Goal: Task Accomplishment & Management: Manage account settings

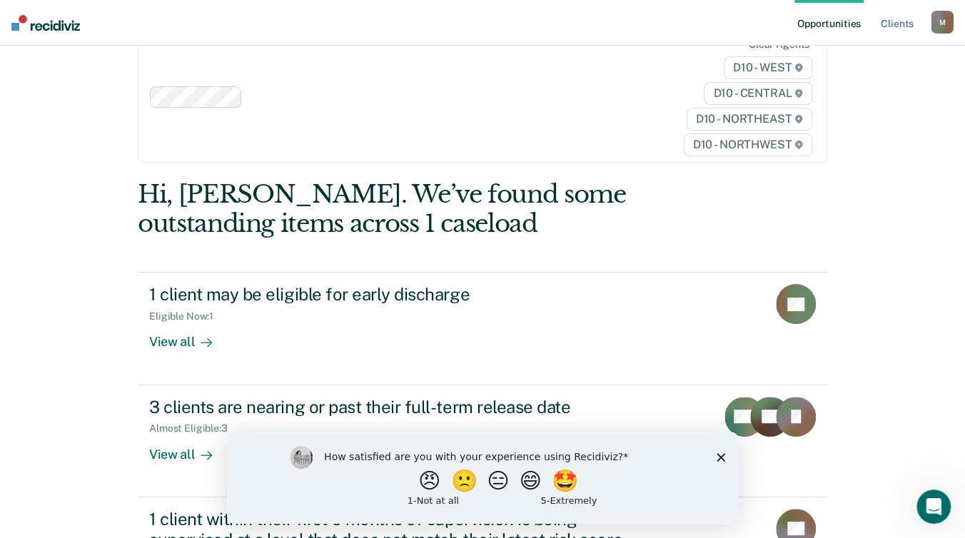
scroll to position [101, 0]
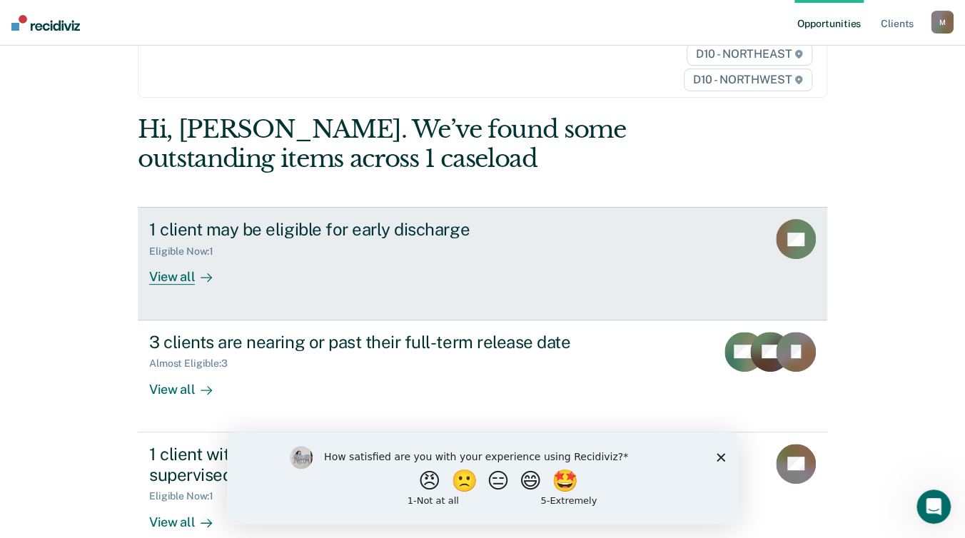
click at [166, 258] on div "View all" at bounding box center [189, 272] width 80 height 28
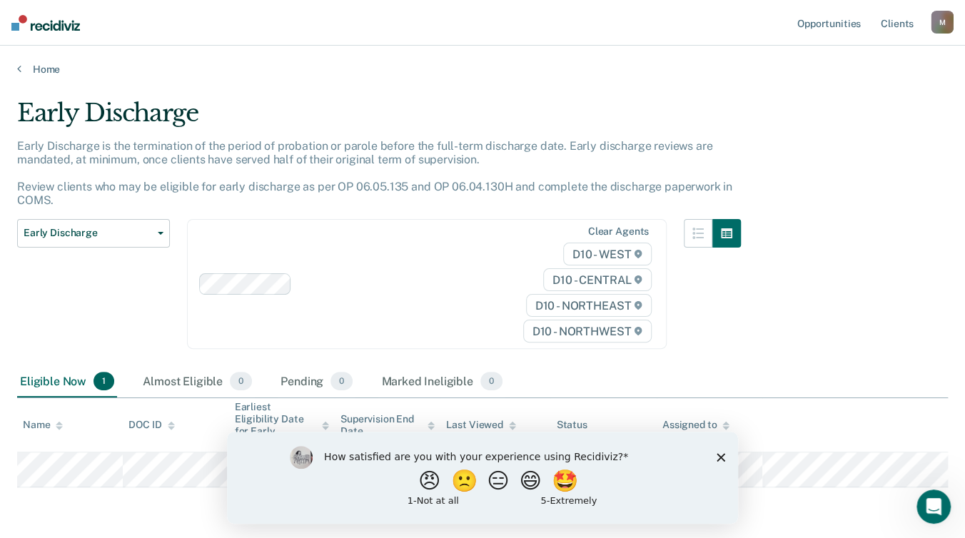
scroll to position [39, 0]
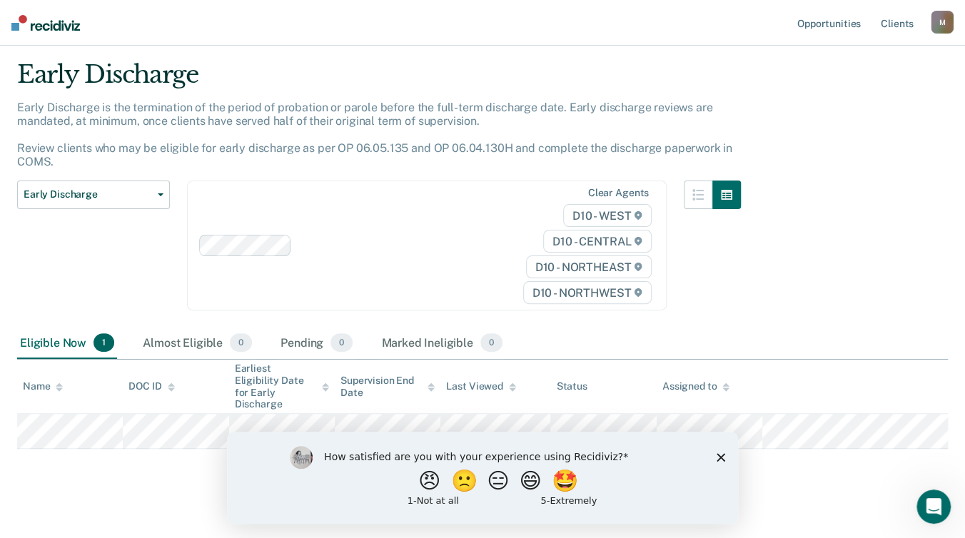
click at [719, 460] on polygon "Close survey" at bounding box center [721, 457] width 9 height 9
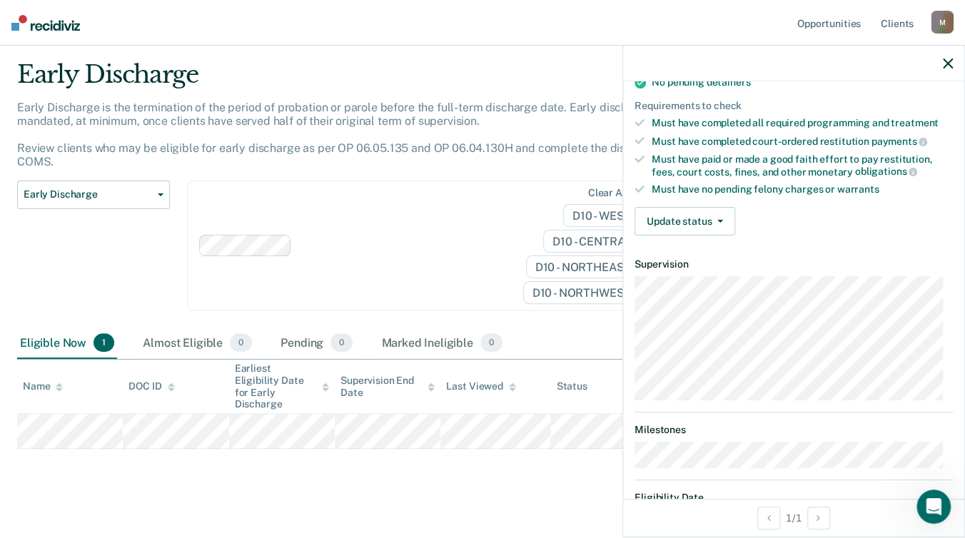
scroll to position [357, 0]
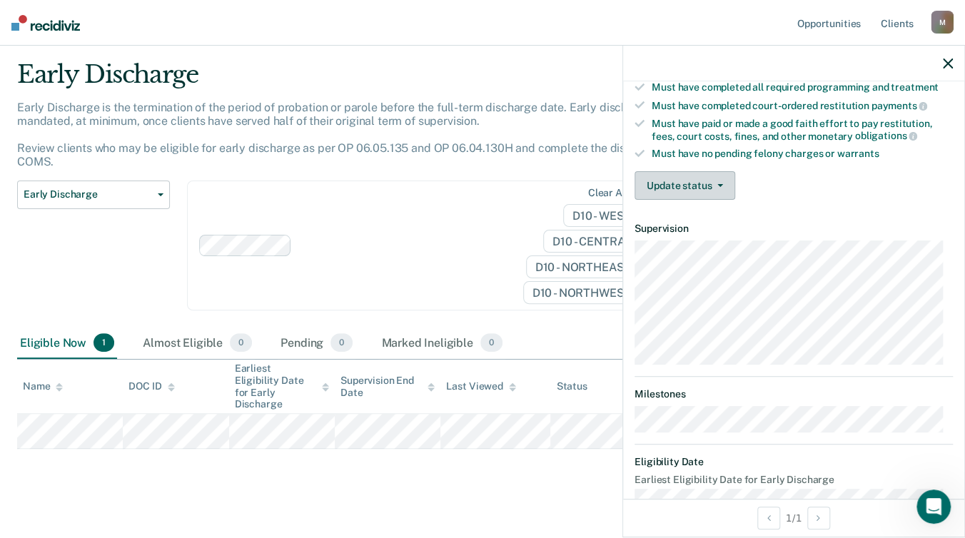
click at [723, 183] on button "Update status" at bounding box center [685, 185] width 101 height 29
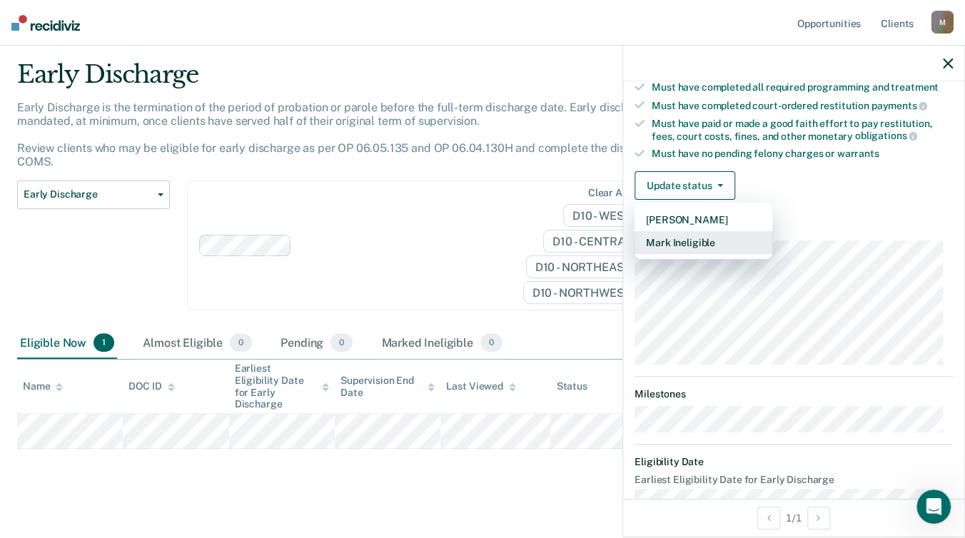
click at [705, 237] on button "Mark Ineligible" at bounding box center [704, 242] width 138 height 23
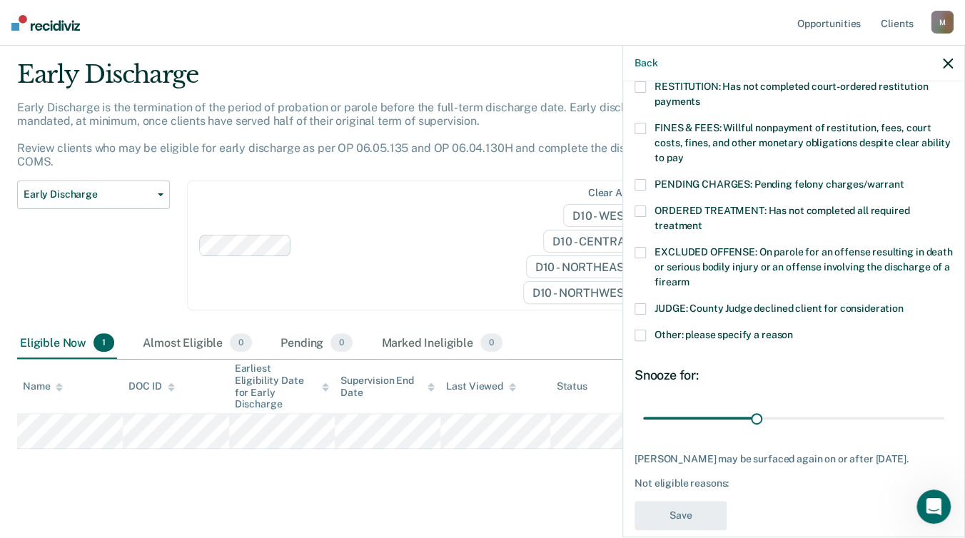
scroll to position [399, 0]
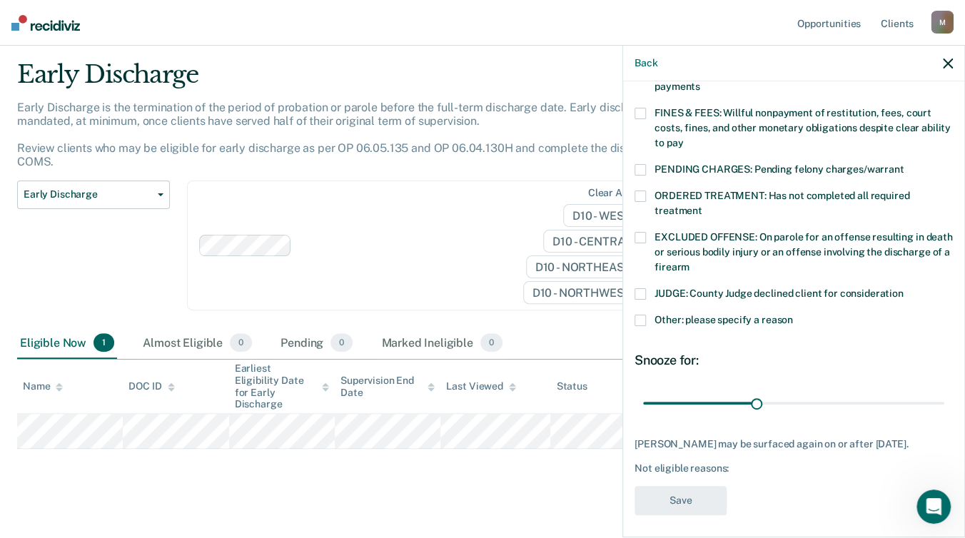
click at [640, 232] on span at bounding box center [640, 237] width 11 height 11
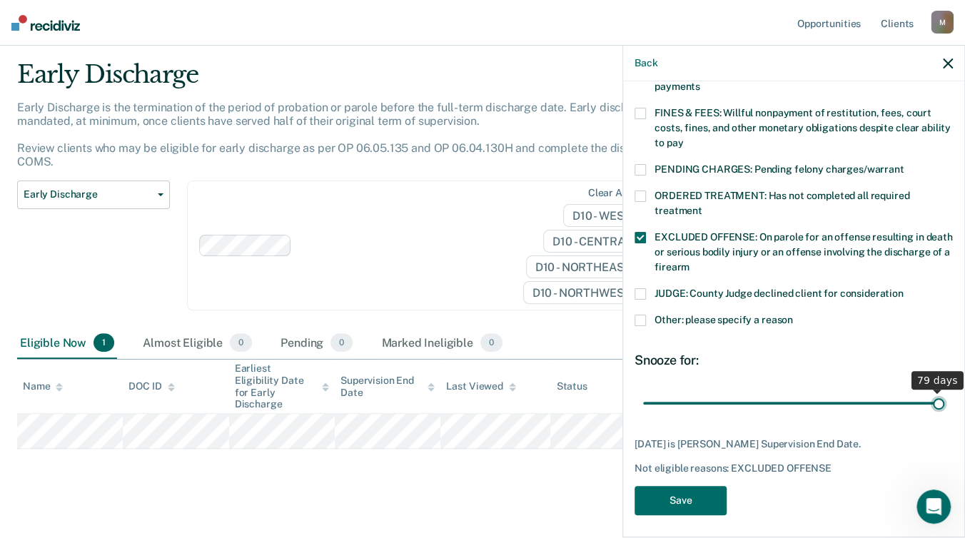
scroll to position [388, 0]
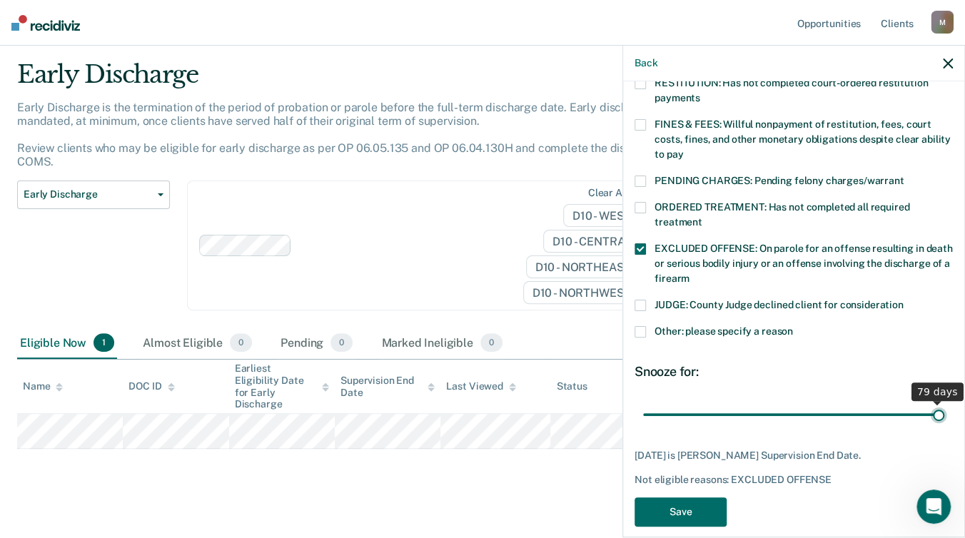
drag, startPoint x: 749, startPoint y: 386, endPoint x: 937, endPoint y: 377, distance: 188.0
click at [937, 402] on input "range" at bounding box center [793, 414] width 301 height 25
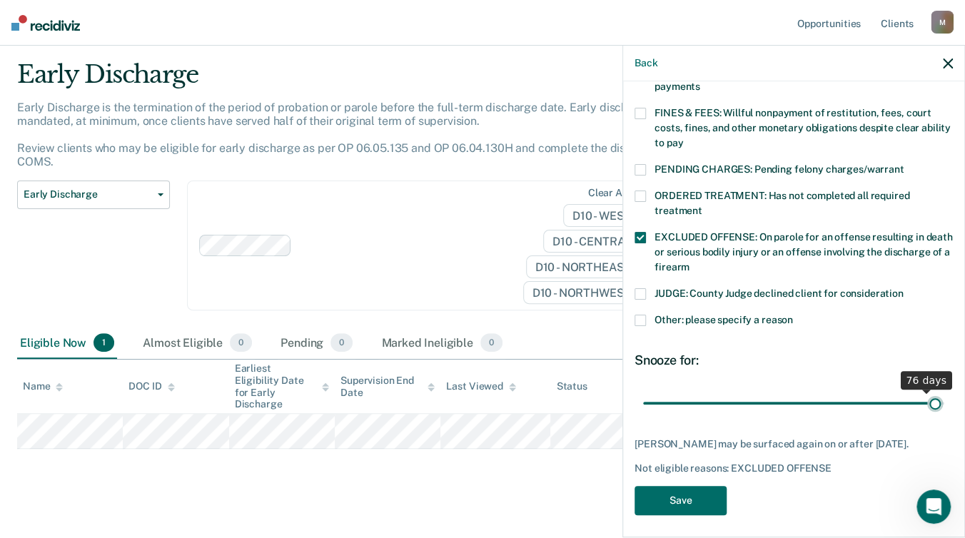
type input "79"
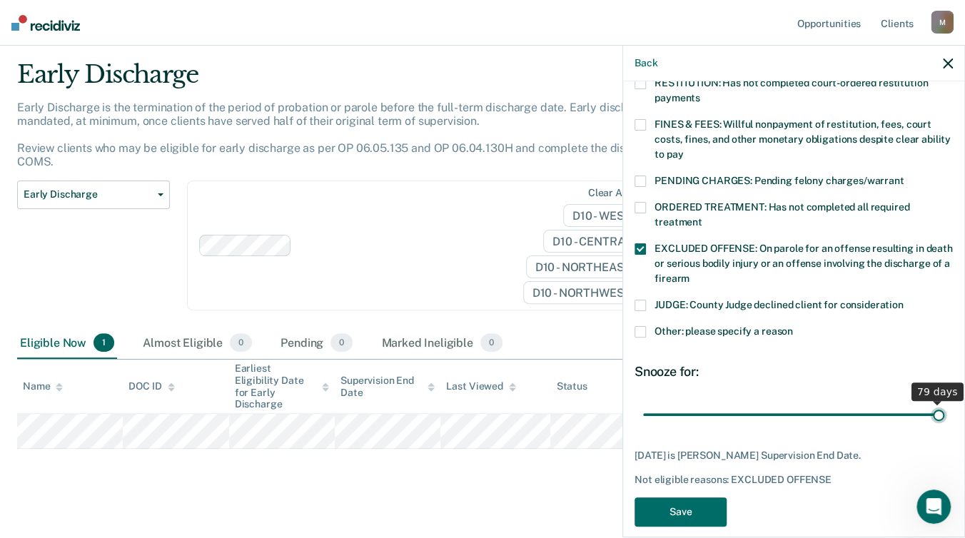
drag, startPoint x: 917, startPoint y: 393, endPoint x: 944, endPoint y: 393, distance: 26.4
click at [944, 402] on input "range" at bounding box center [793, 414] width 301 height 25
click at [688, 498] on button "Save" at bounding box center [681, 512] width 92 height 29
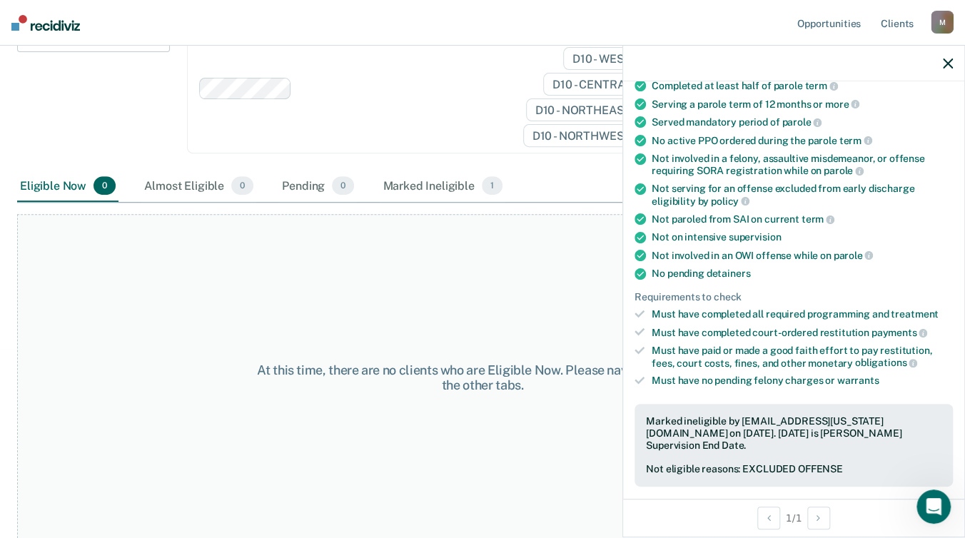
scroll to position [0, 0]
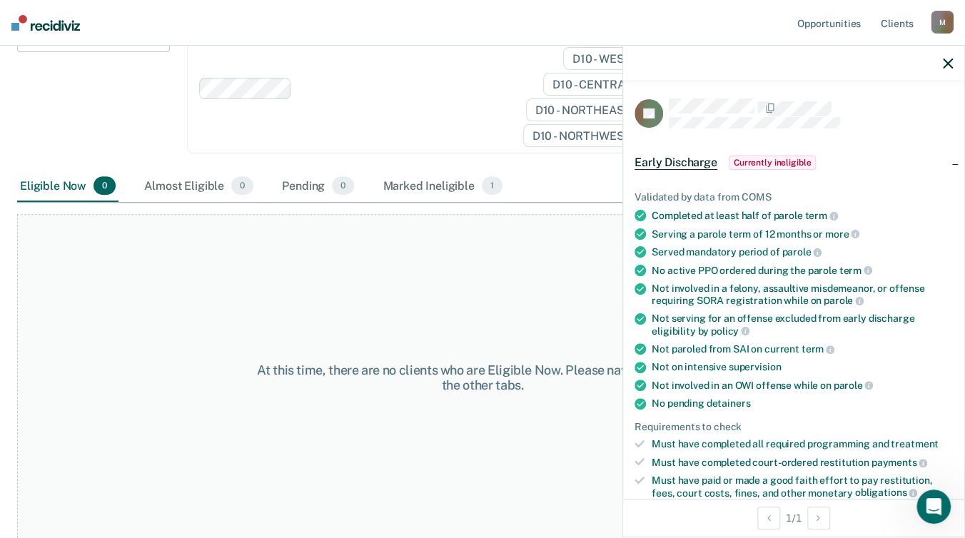
click at [949, 64] on icon "button" at bounding box center [948, 64] width 10 height 10
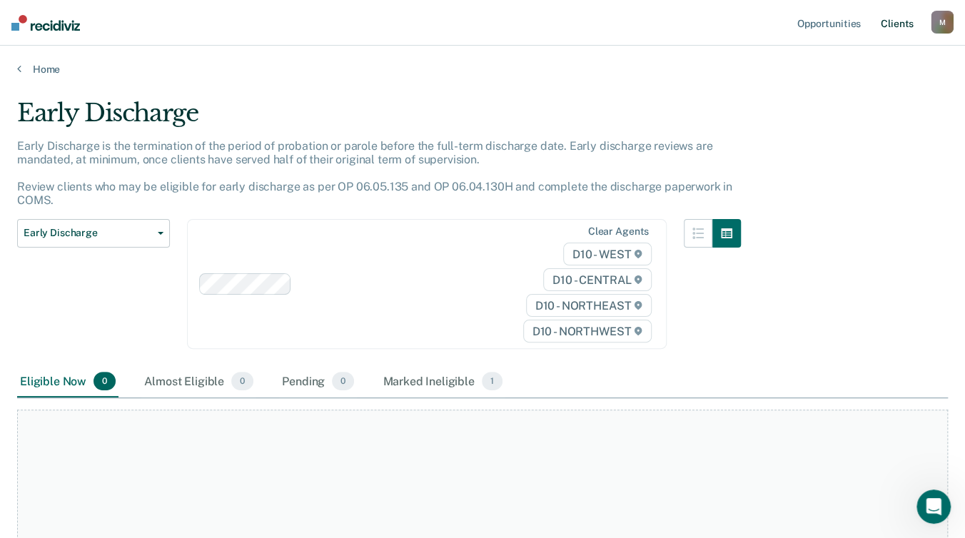
click at [902, 20] on link "Client s" at bounding box center [897, 23] width 39 height 46
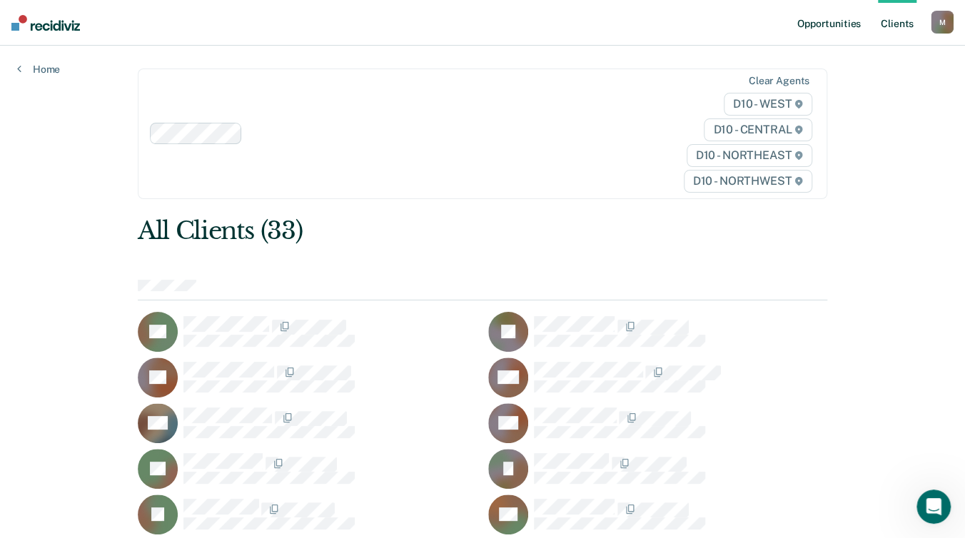
click at [847, 26] on link "Opportunities" at bounding box center [829, 23] width 69 height 46
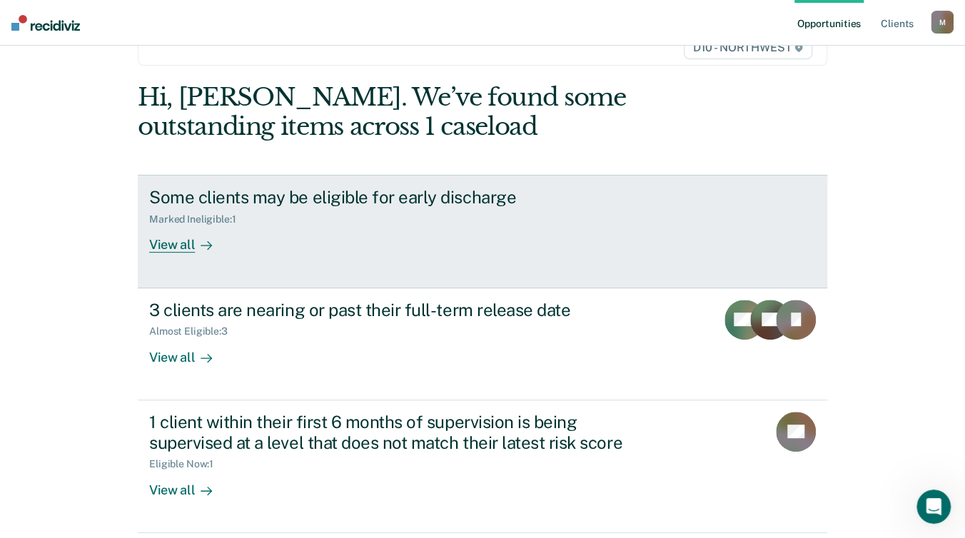
scroll to position [143, 0]
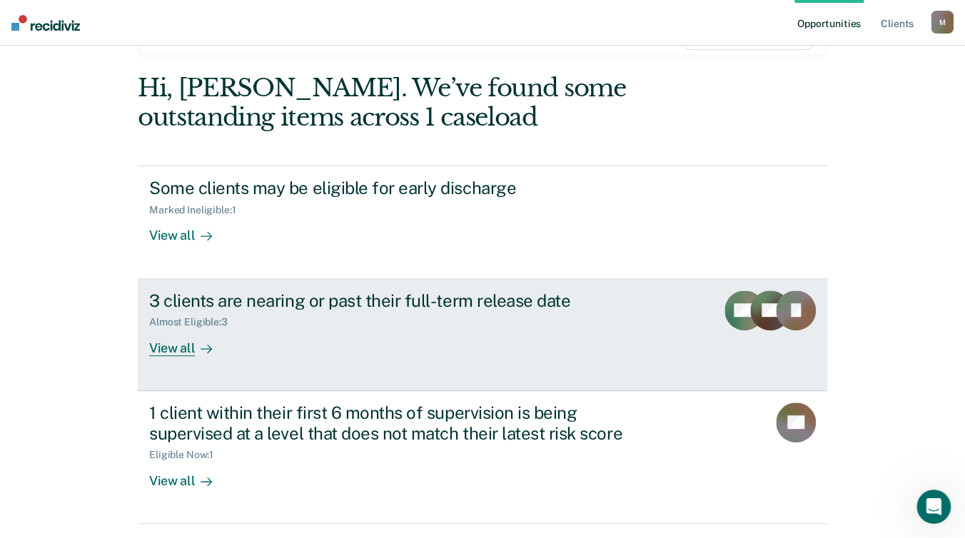
click at [173, 328] on div "View all" at bounding box center [189, 342] width 80 height 28
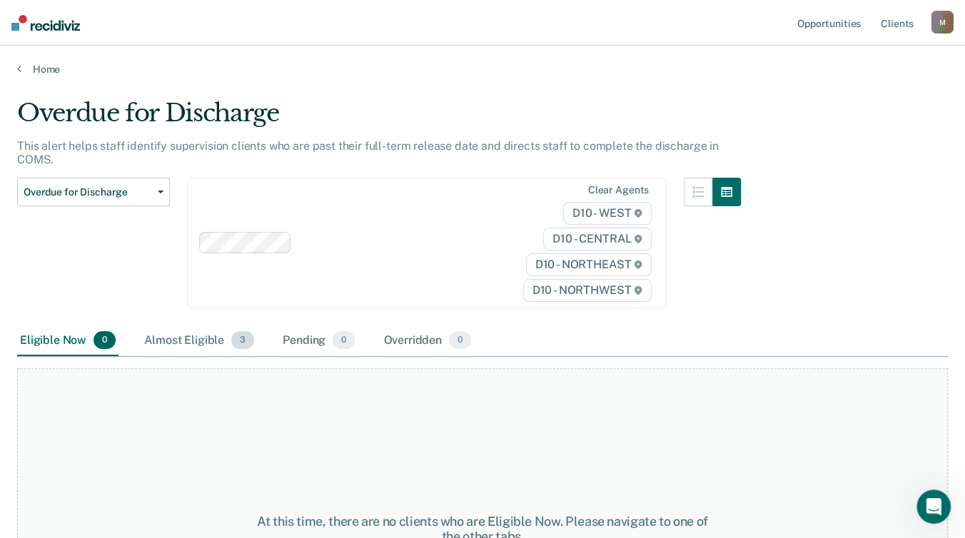
click at [201, 345] on div "Almost Eligible 3" at bounding box center [199, 341] width 116 height 31
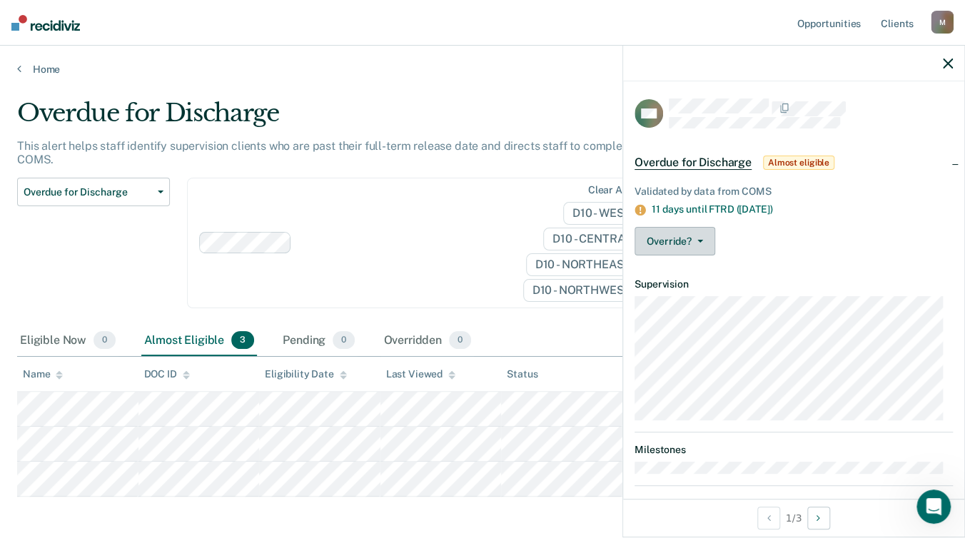
click at [705, 243] on button "Override?" at bounding box center [675, 241] width 81 height 29
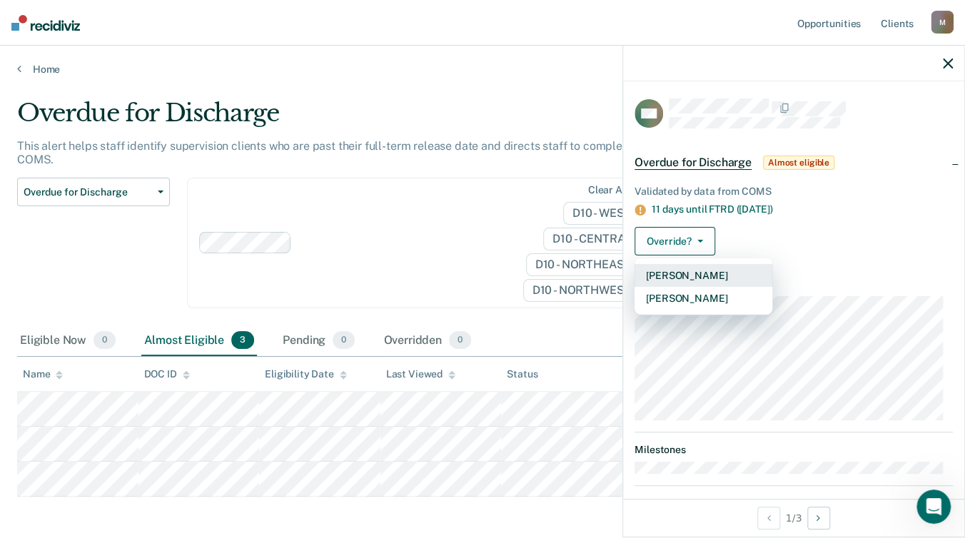
click at [700, 278] on button "[PERSON_NAME]" at bounding box center [704, 275] width 138 height 23
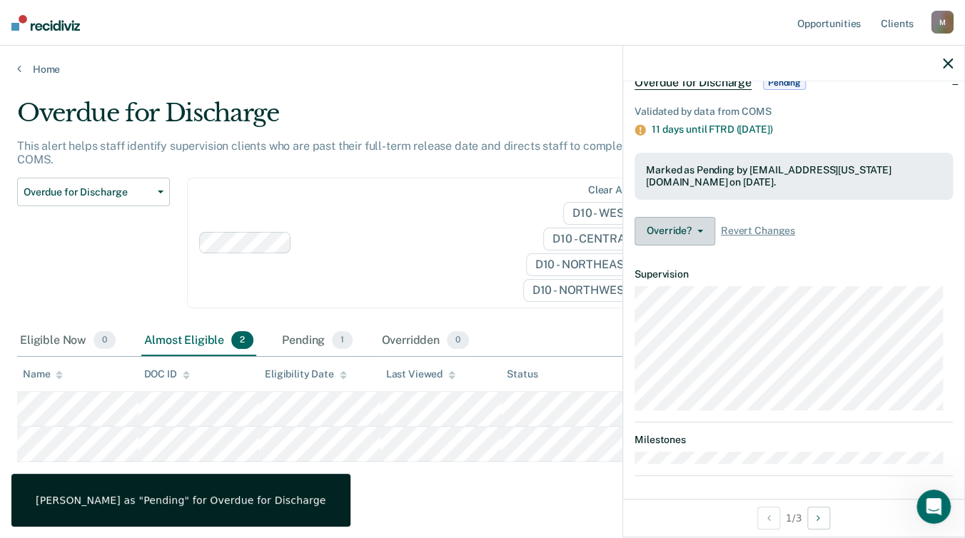
scroll to position [82, 0]
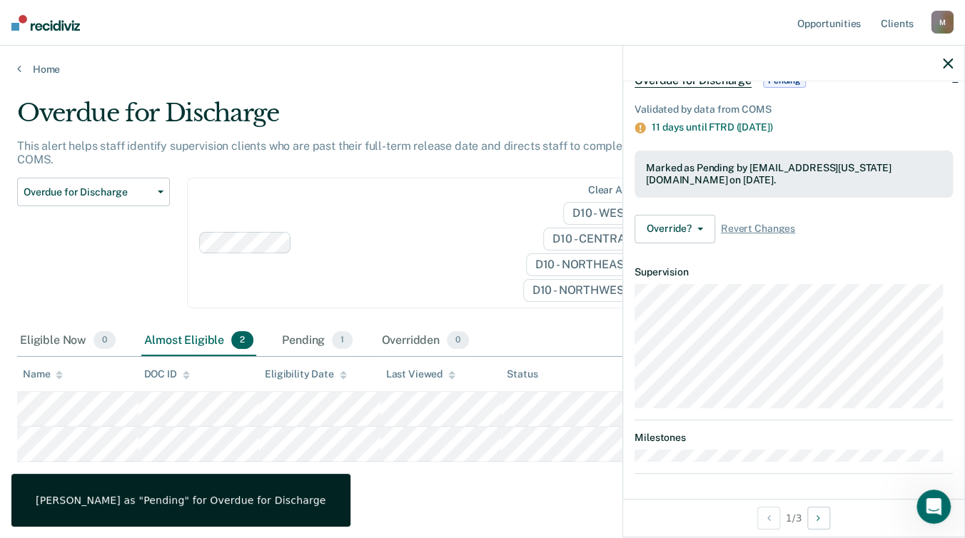
click at [427, 200] on div "Clear agents D10 - WEST D10 - CENTRAL D10 - NORTHEAST D10 - NORTHWEST" at bounding box center [427, 243] width 480 height 131
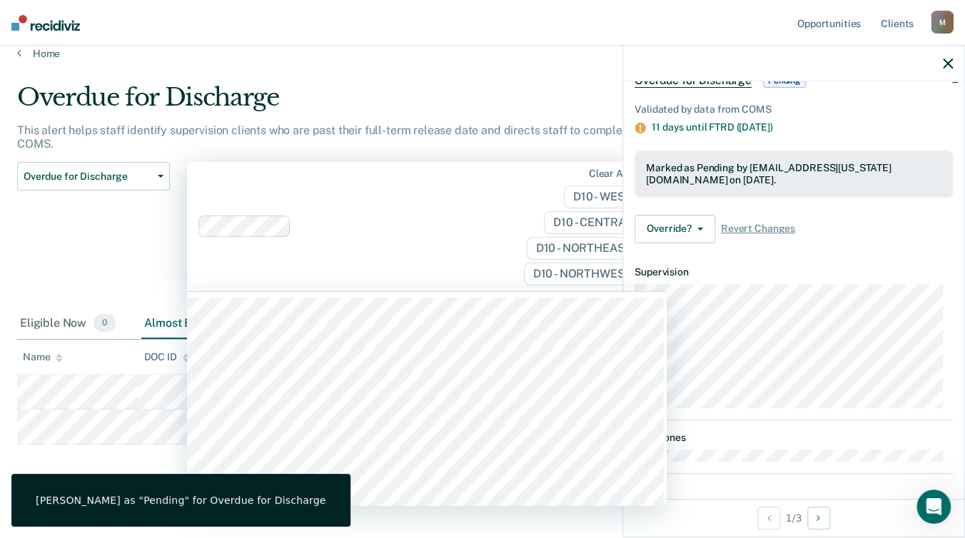
scroll to position [24, 0]
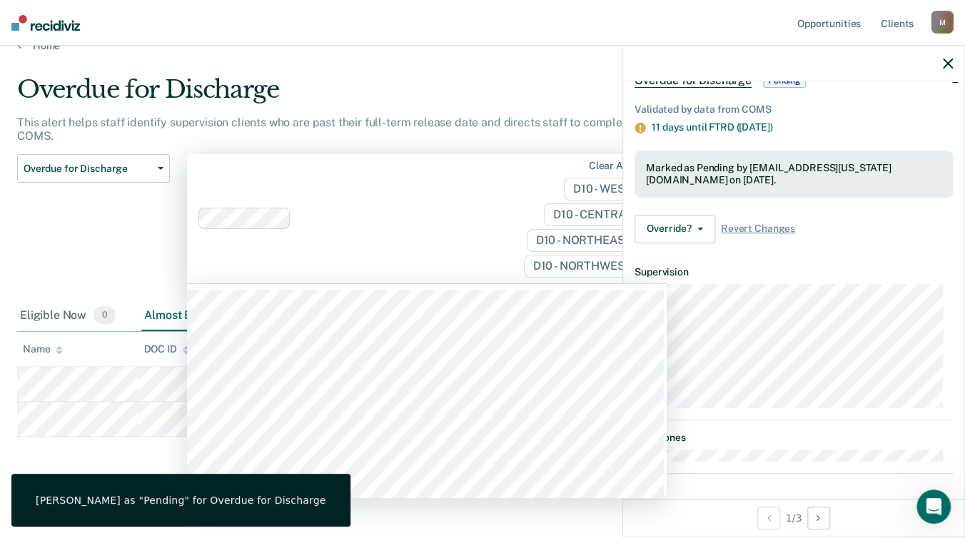
click at [29, 211] on div "Overdue for Discharge Classification Review Early Discharge Minimum Telephone R…" at bounding box center [93, 227] width 153 height 146
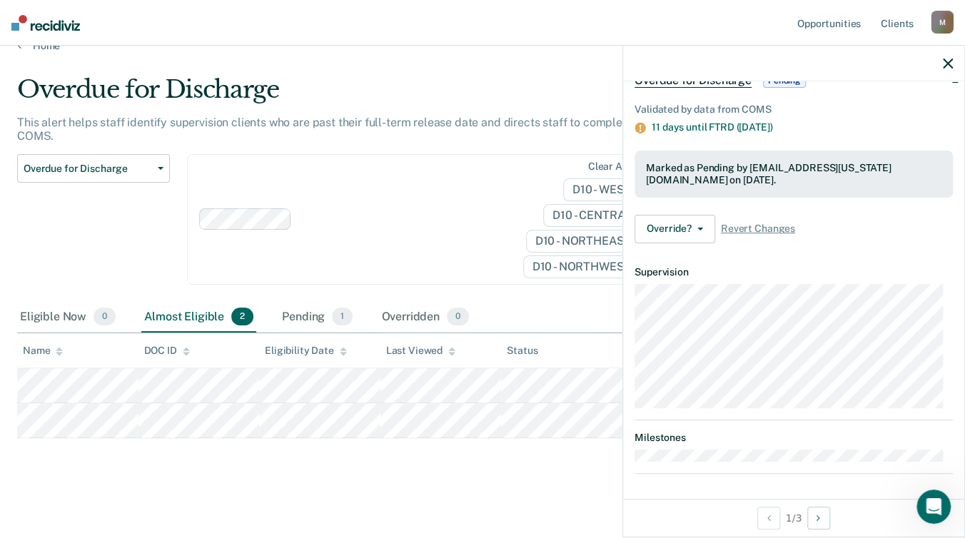
scroll to position [27, 0]
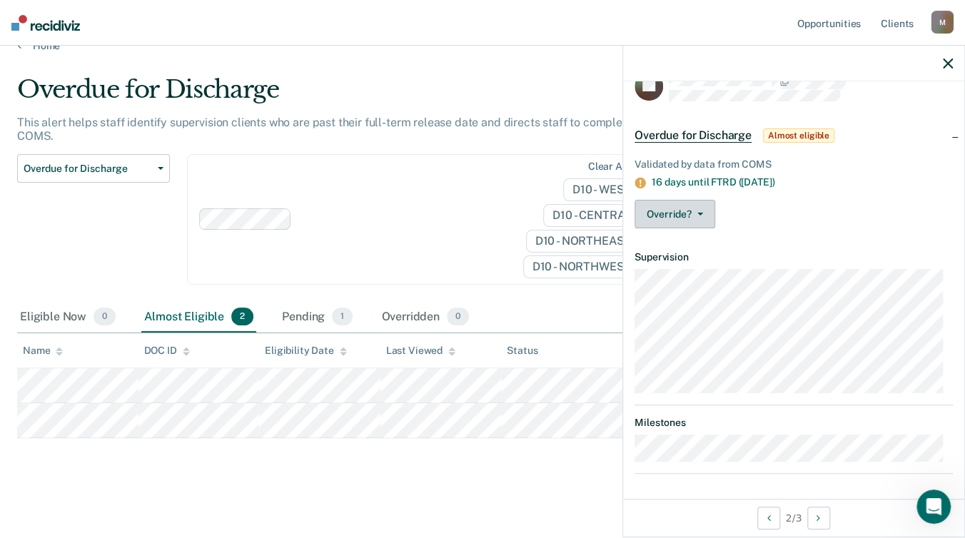
click at [697, 214] on button "Override?" at bounding box center [675, 214] width 81 height 29
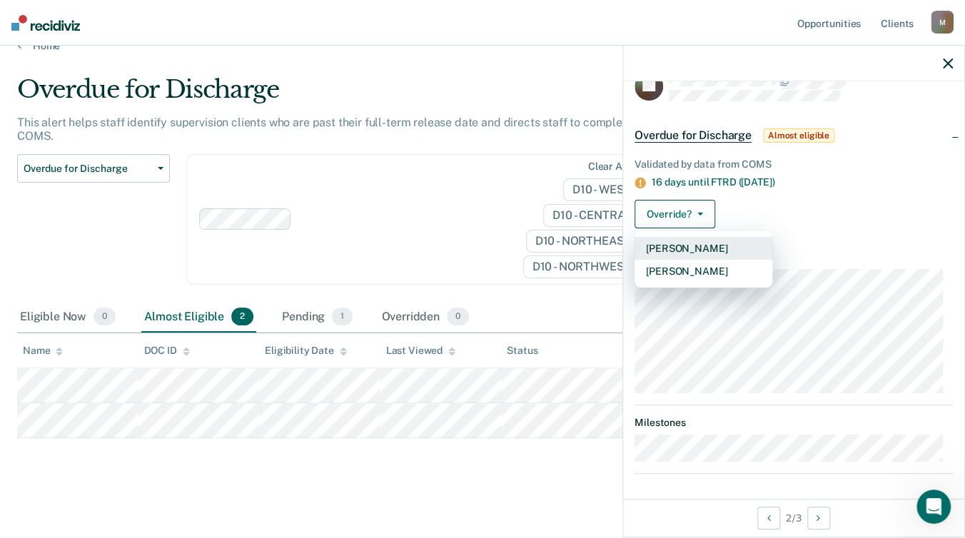
click at [694, 246] on button "[PERSON_NAME]" at bounding box center [704, 248] width 138 height 23
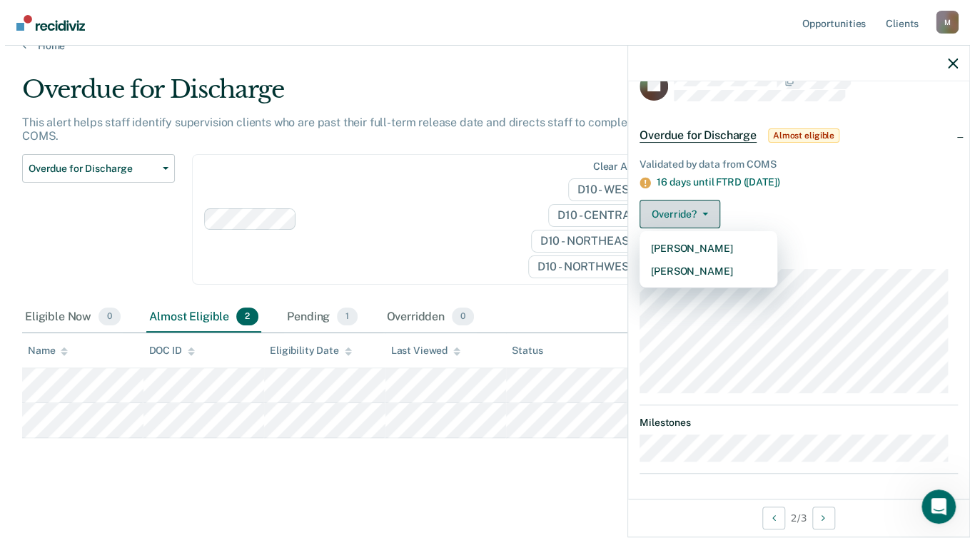
scroll to position [0, 0]
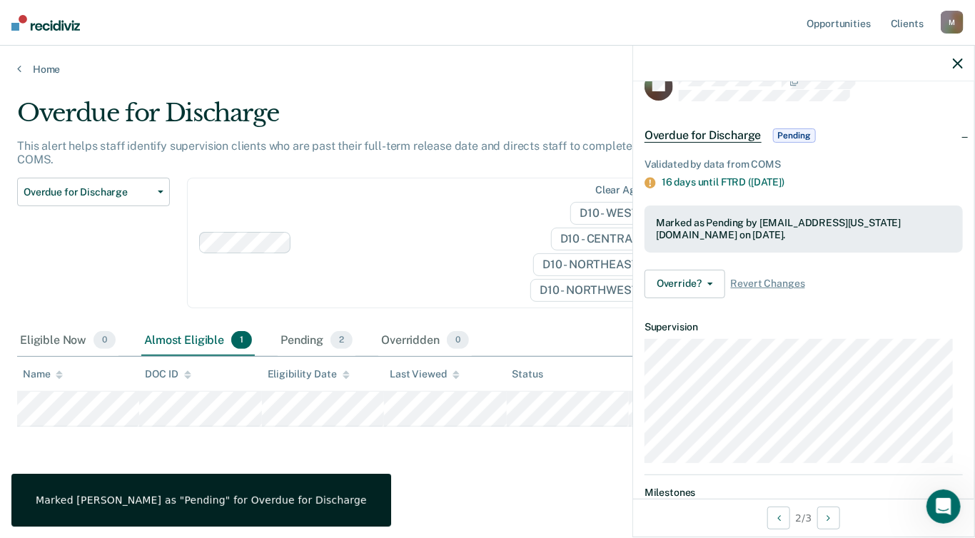
click at [183, 281] on div "Overdue for Discharge Classification Review Early Discharge Minimum Telephone R…" at bounding box center [383, 252] width 732 height 148
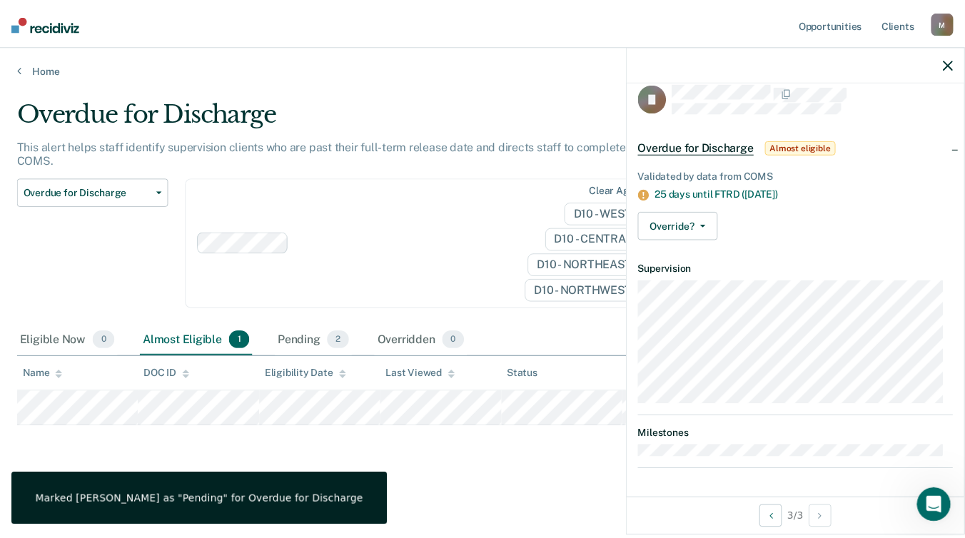
scroll to position [13, 0]
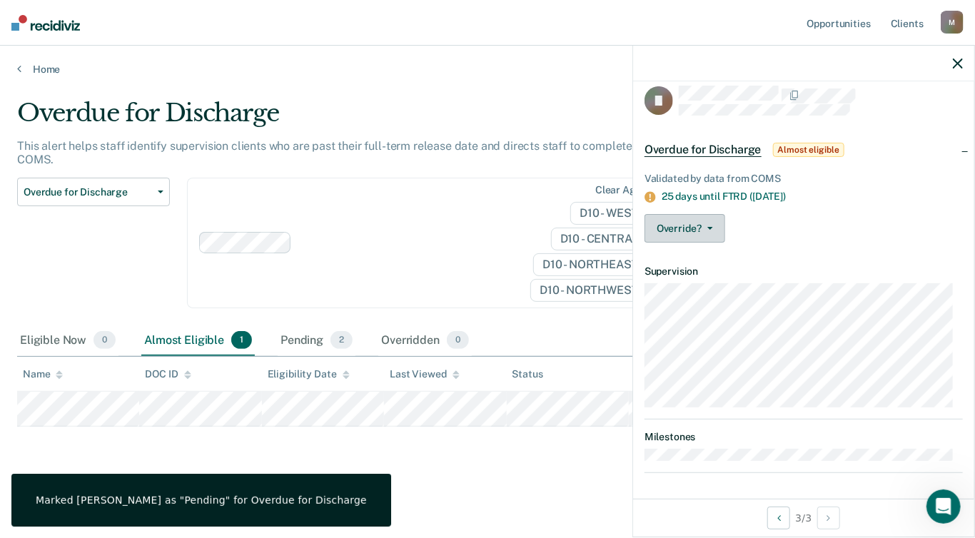
click at [700, 232] on button "Override?" at bounding box center [685, 228] width 81 height 29
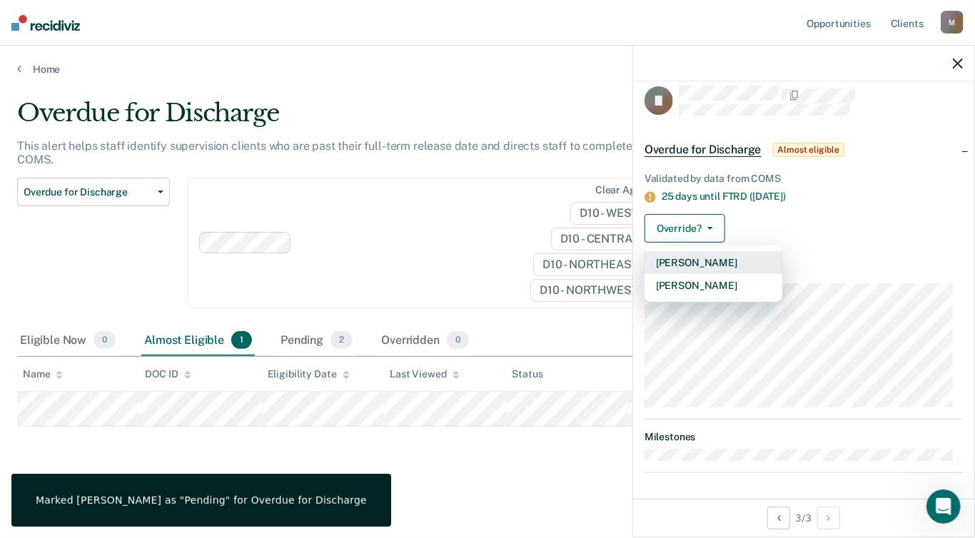
click at [698, 256] on button "[PERSON_NAME]" at bounding box center [714, 262] width 138 height 23
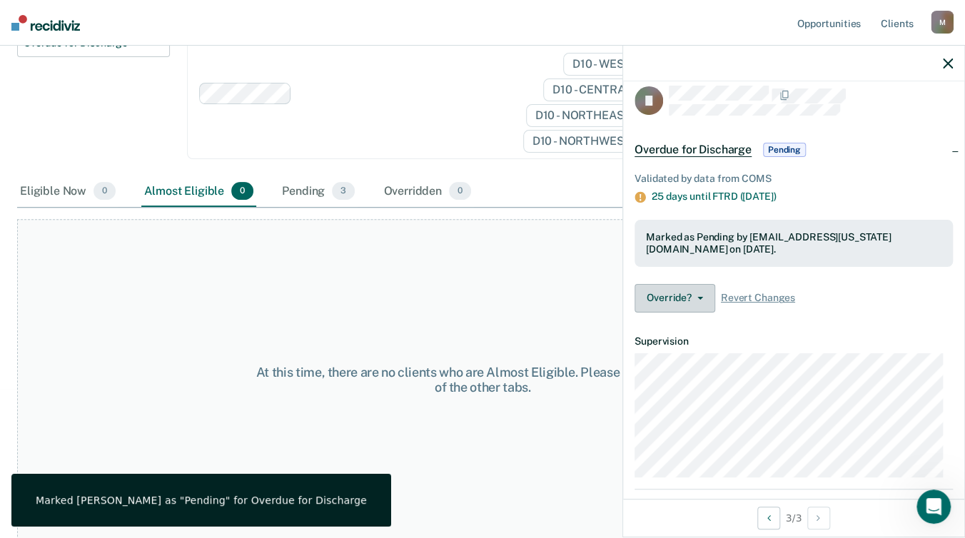
scroll to position [150, 0]
click at [347, 298] on div "At this time, there are no clients who are Almost Eligible. Please navigate to …" at bounding box center [482, 378] width 931 height 321
click at [191, 348] on div "At this time, there are no clients who are Almost Eligible. Please navigate to …" at bounding box center [482, 378] width 931 height 321
click at [207, 411] on div "At this time, there are no clients who are Almost Eligible. Please navigate to …" at bounding box center [482, 378] width 931 height 321
click at [224, 356] on div "At this time, there are no clients who are Almost Eligible. Please navigate to …" at bounding box center [482, 378] width 931 height 321
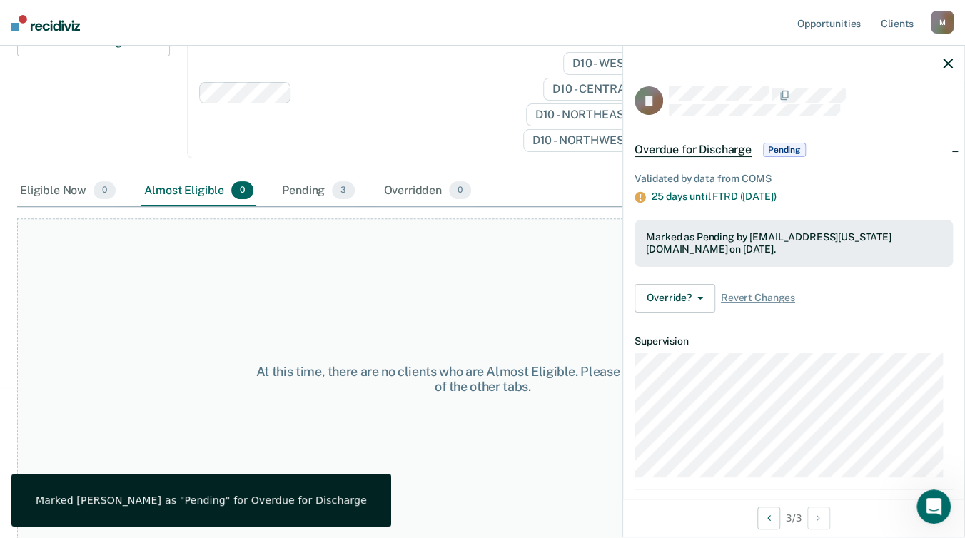
click at [943, 59] on icon "button" at bounding box center [948, 64] width 10 height 10
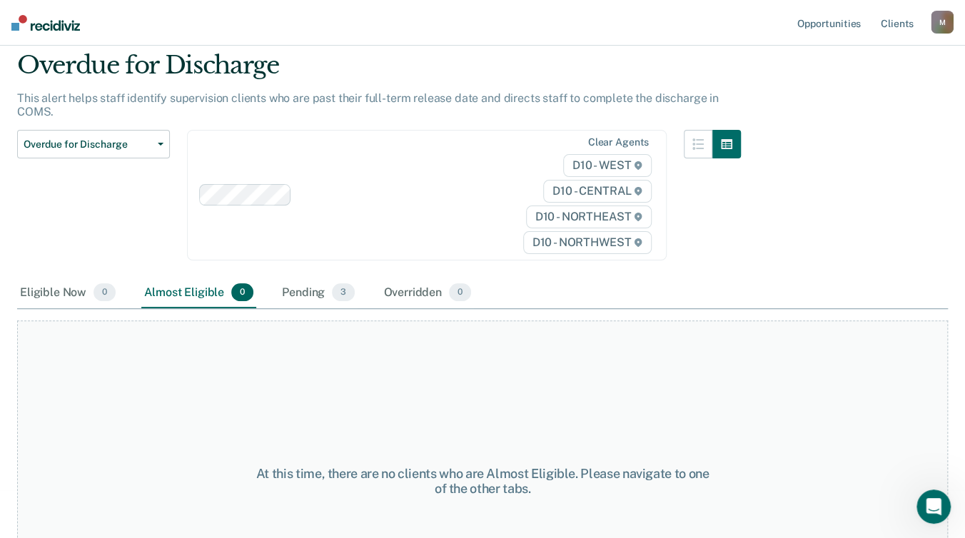
scroll to position [0, 0]
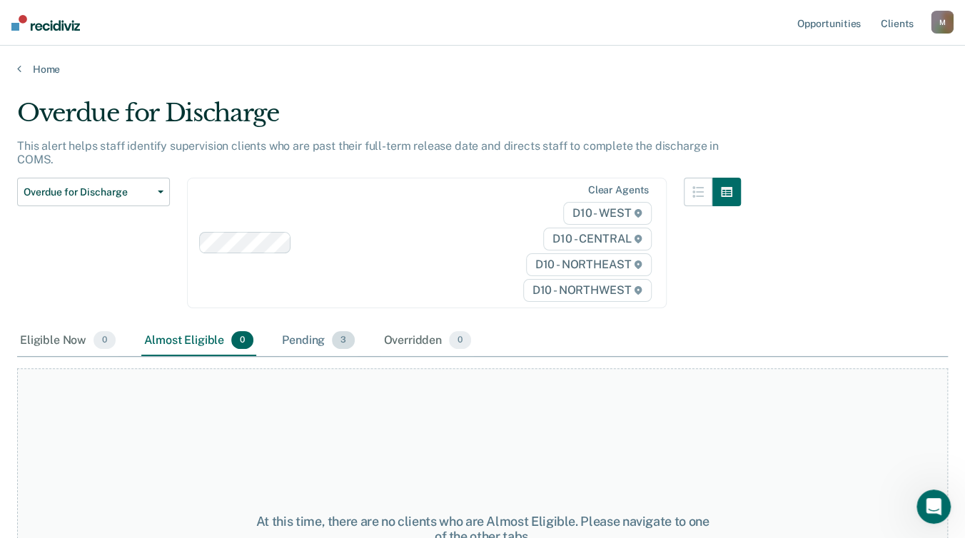
click at [328, 338] on div "Pending 3" at bounding box center [318, 341] width 79 height 31
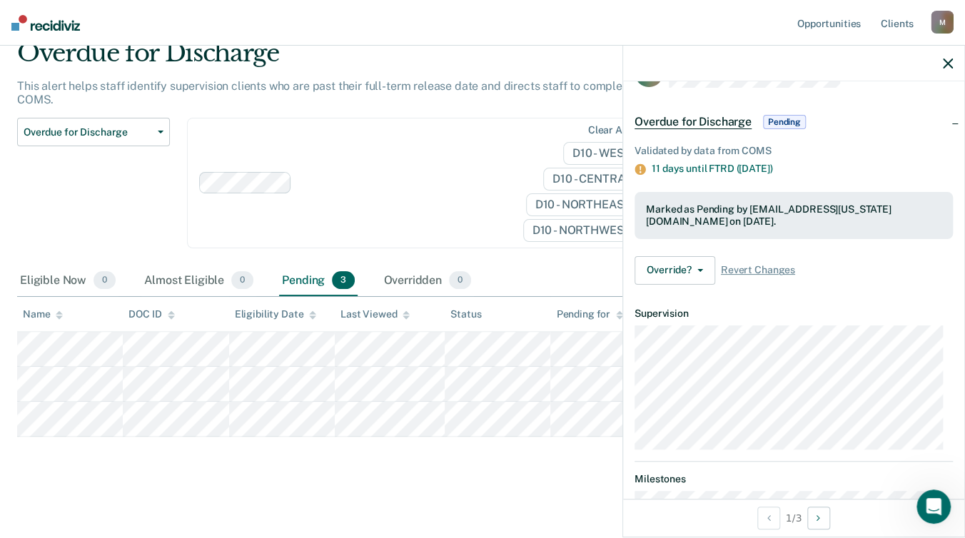
scroll to position [82, 0]
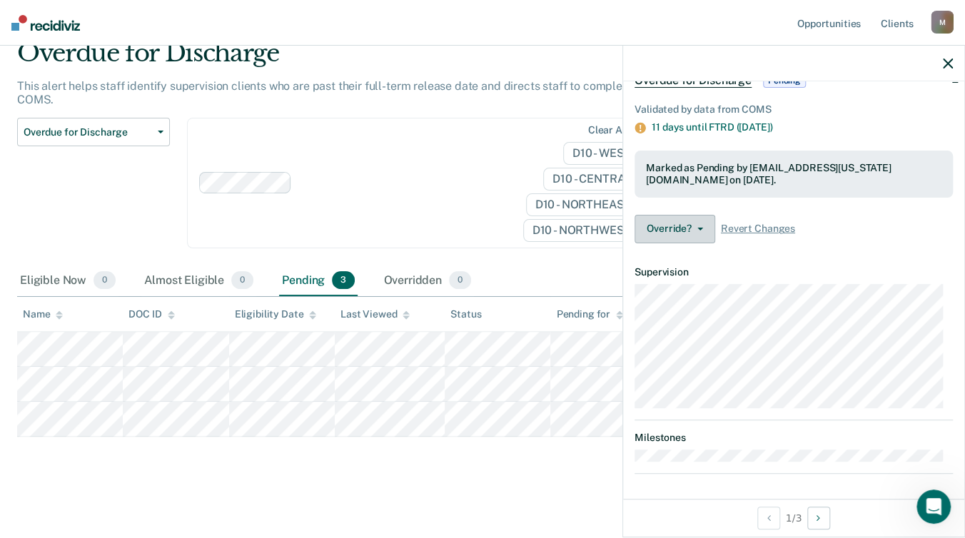
click at [677, 226] on button "Override?" at bounding box center [675, 229] width 81 height 29
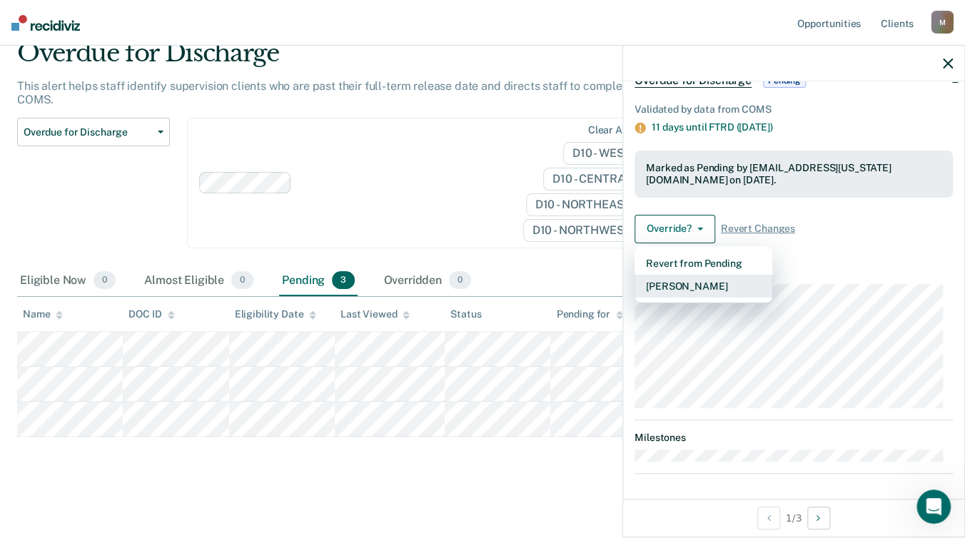
click at [675, 282] on button "[PERSON_NAME]" at bounding box center [704, 286] width 138 height 23
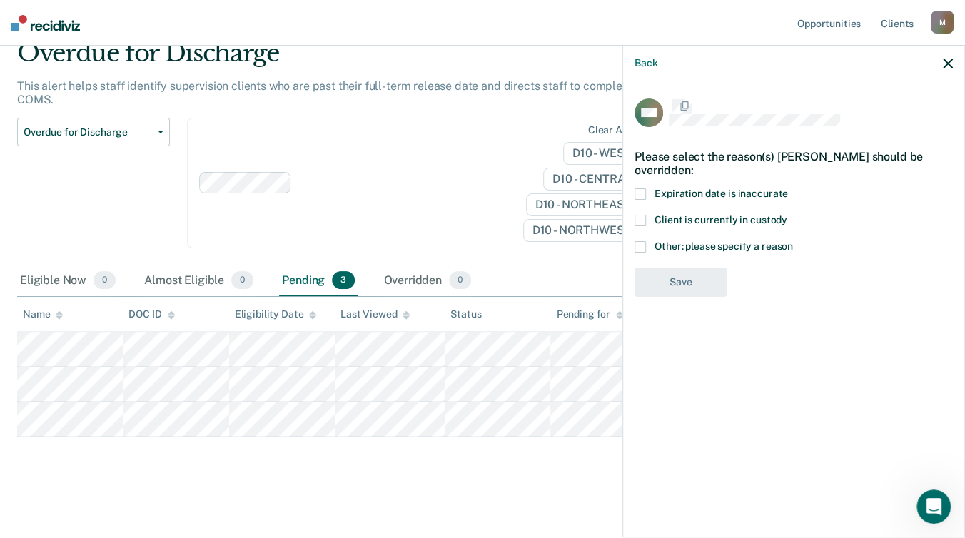
scroll to position [0, 0]
click at [643, 245] on span at bounding box center [640, 248] width 11 height 11
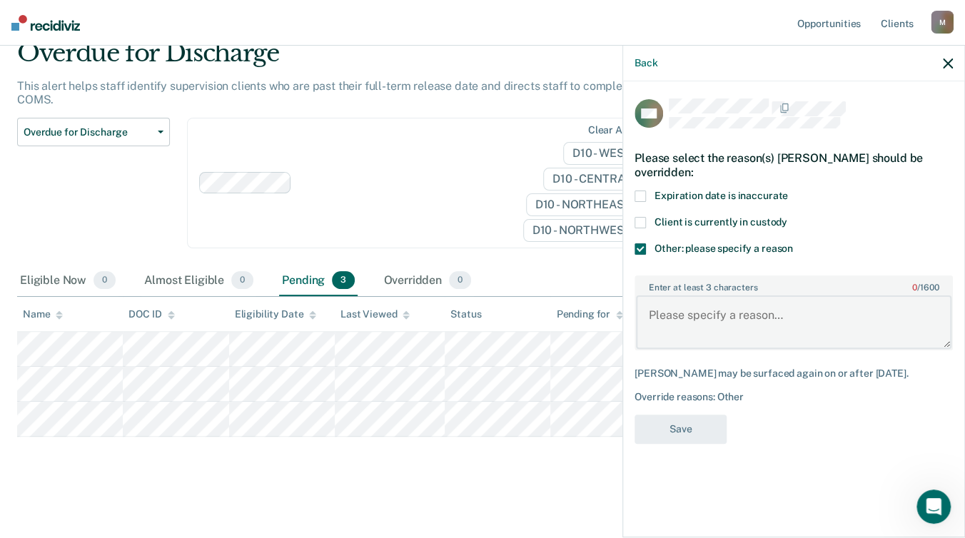
click at [720, 312] on textarea "Enter at least 3 characters 0 / 1600" at bounding box center [794, 322] width 316 height 53
type textarea "Must due full term due to charge"
click at [699, 441] on button "Save" at bounding box center [681, 429] width 92 height 29
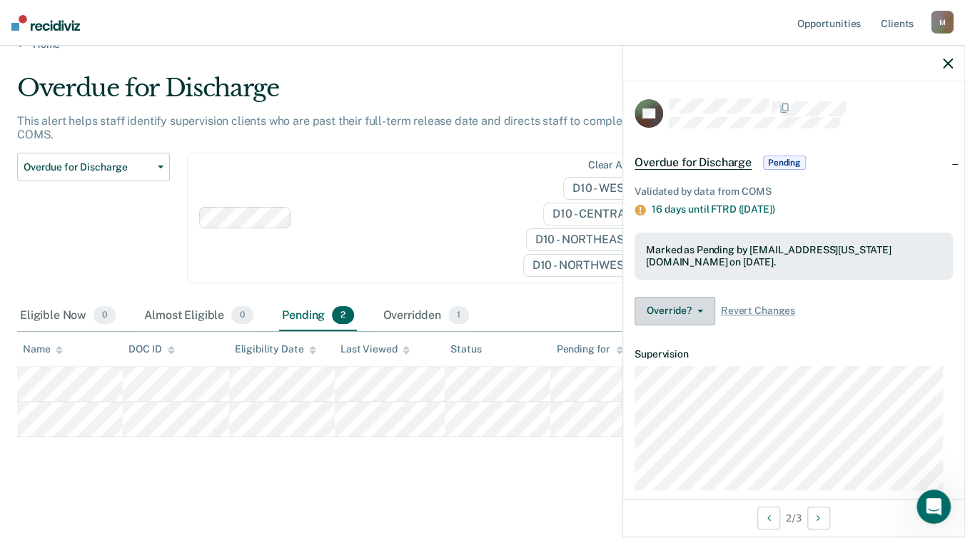
click at [706, 309] on button "Override?" at bounding box center [675, 311] width 81 height 29
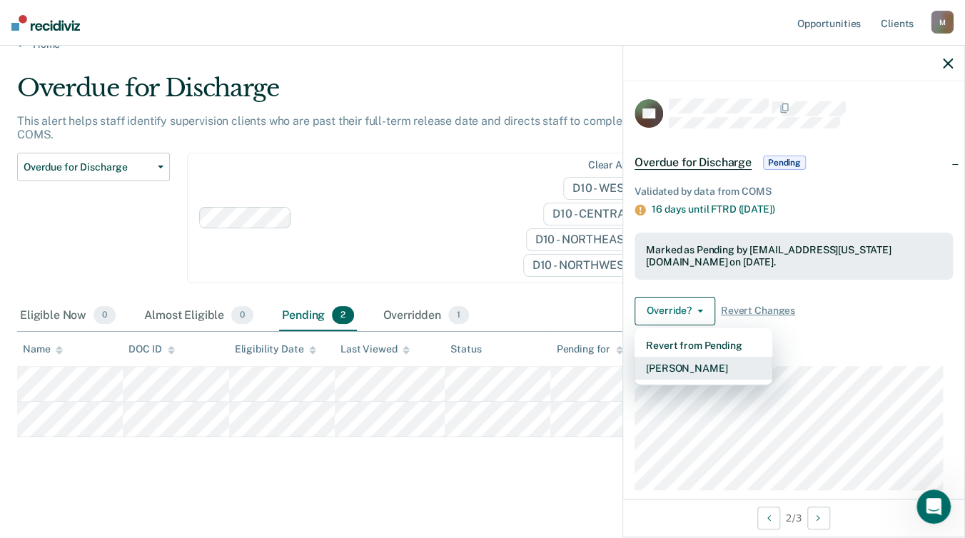
click at [694, 363] on button "[PERSON_NAME]" at bounding box center [704, 368] width 138 height 23
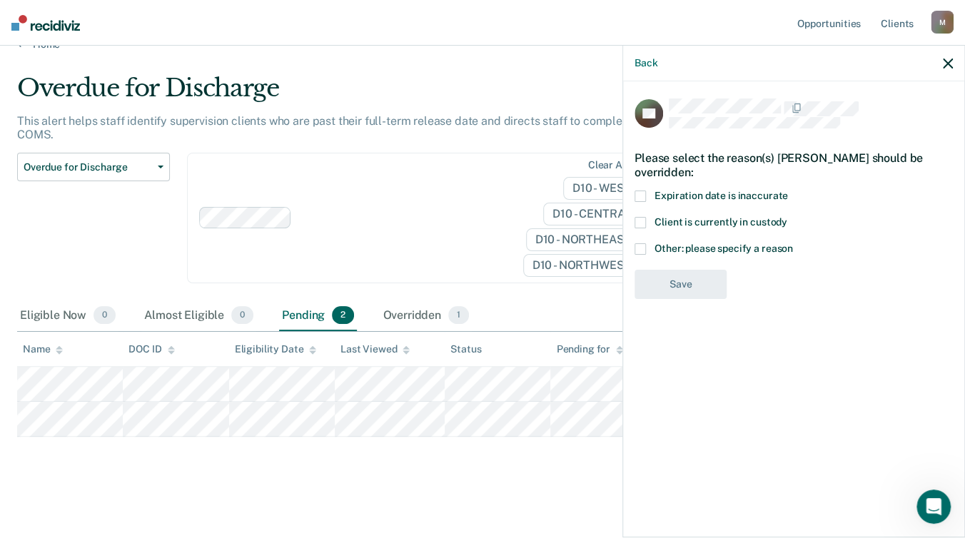
click at [644, 246] on span at bounding box center [640, 248] width 11 height 11
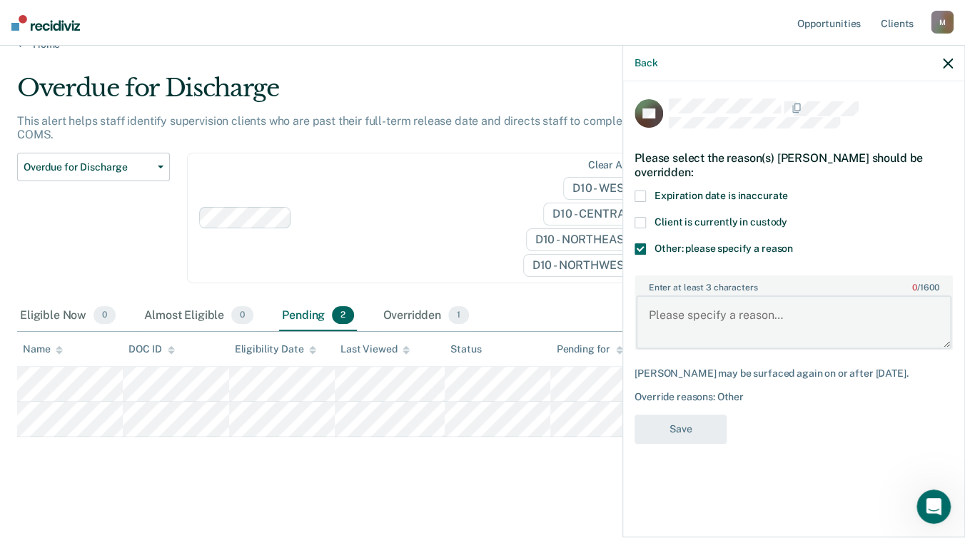
click at [698, 317] on textarea "Enter at least 3 characters 0 / 1600" at bounding box center [794, 322] width 316 height 53
type textarea "Must due full term due to charge"
click at [698, 428] on button "Save" at bounding box center [681, 429] width 92 height 29
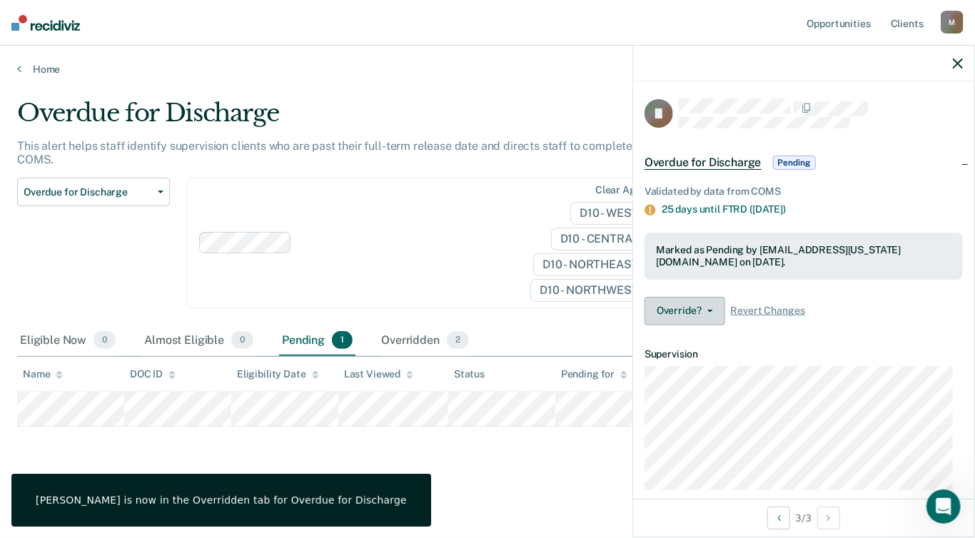
click at [705, 312] on button "Override?" at bounding box center [685, 311] width 81 height 29
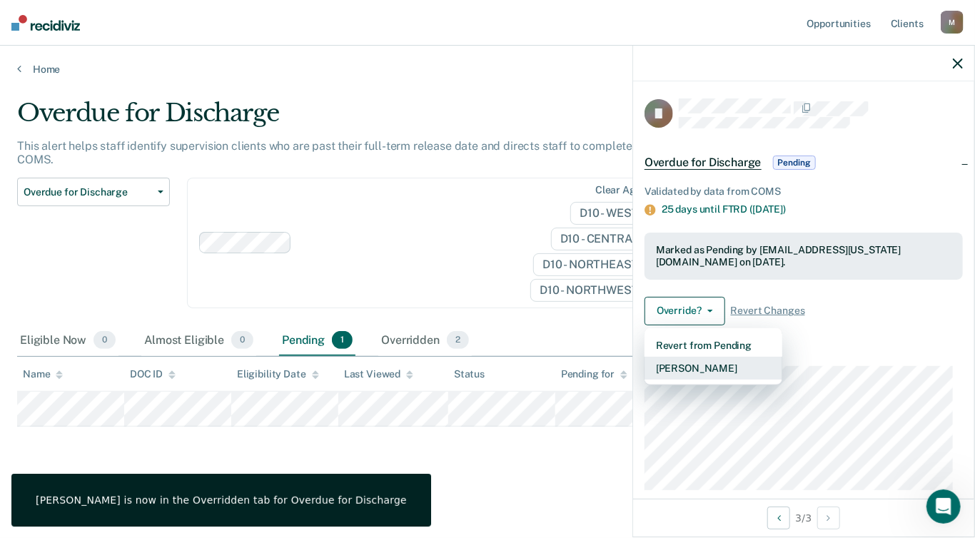
click at [697, 364] on button "[PERSON_NAME]" at bounding box center [714, 368] width 138 height 23
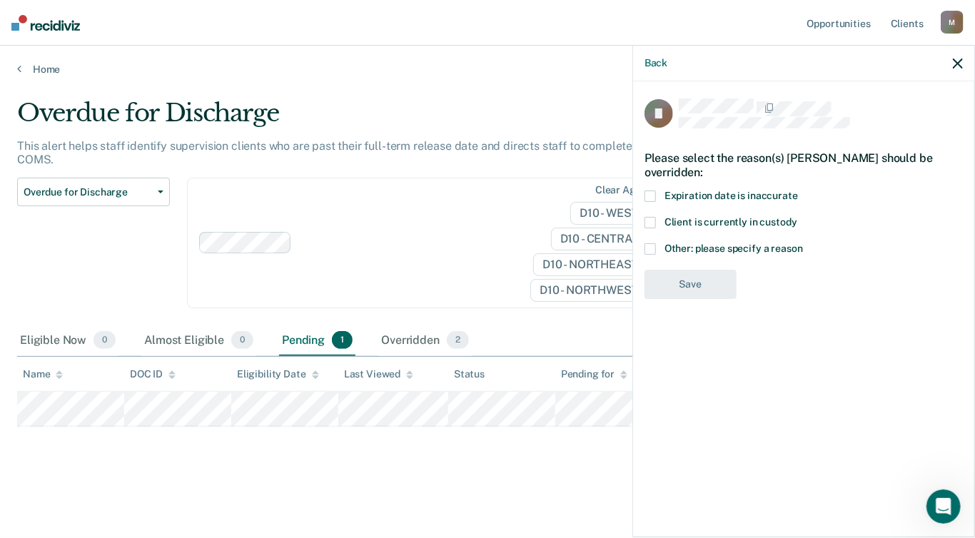
click at [651, 248] on span at bounding box center [650, 248] width 11 height 11
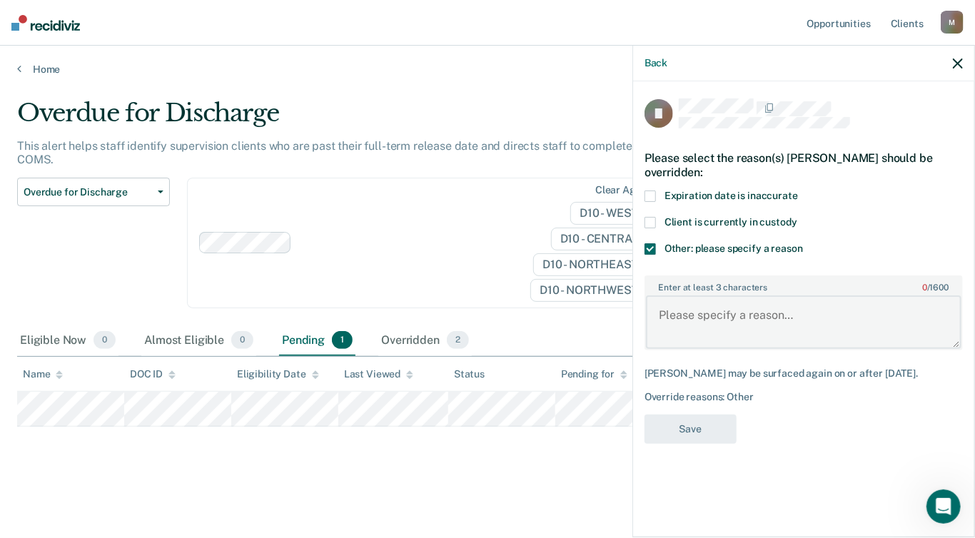
click at [693, 316] on textarea "Enter at least 3 characters 0 / 1600" at bounding box center [804, 322] width 316 height 53
type textarea "Must due full term due to charge"
click at [707, 433] on button "Save" at bounding box center [691, 429] width 92 height 29
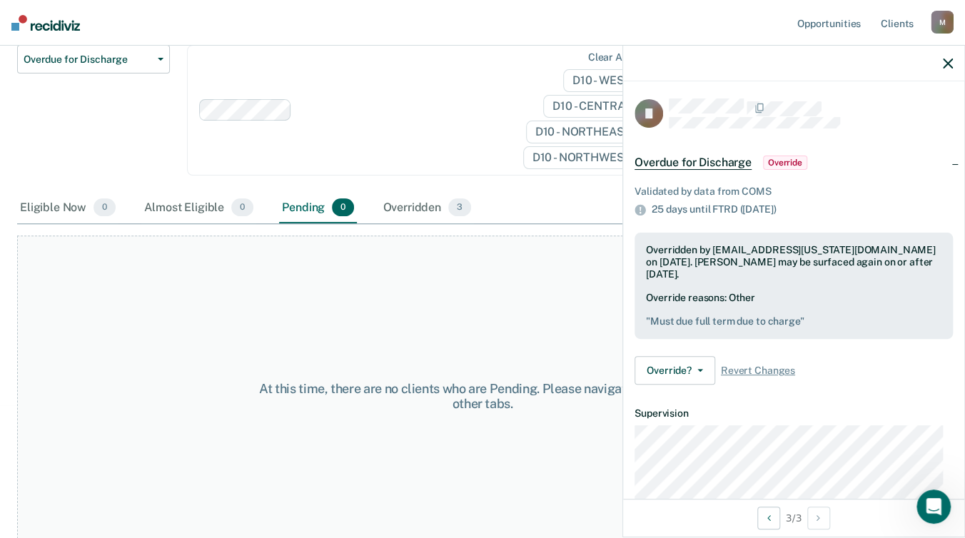
scroll to position [143, 0]
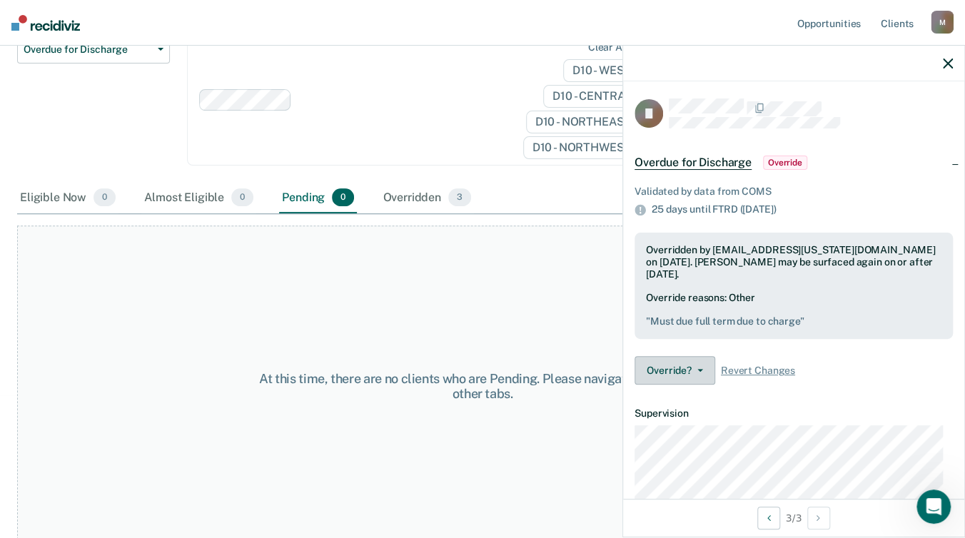
click at [673, 366] on button "Override?" at bounding box center [675, 370] width 81 height 29
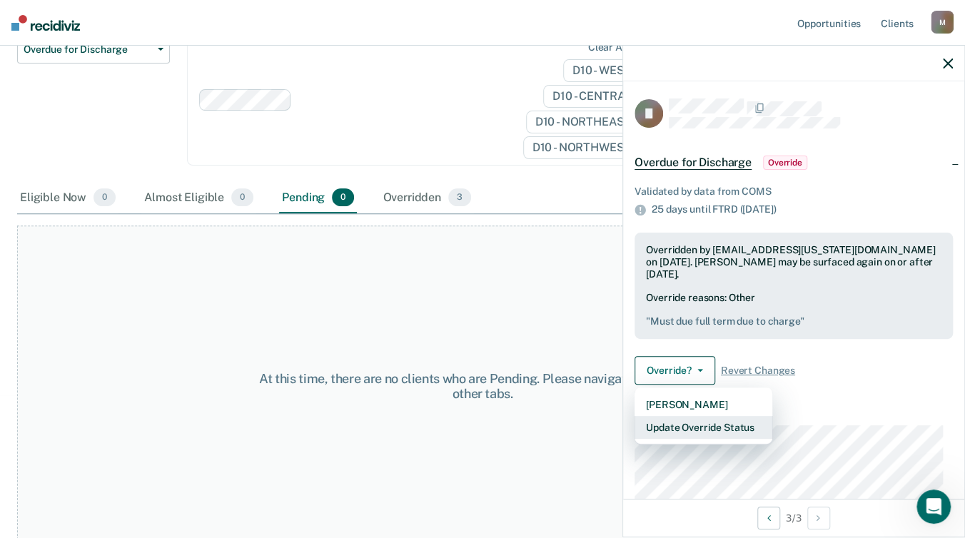
click at [691, 423] on button "Update Override Status" at bounding box center [704, 427] width 138 height 23
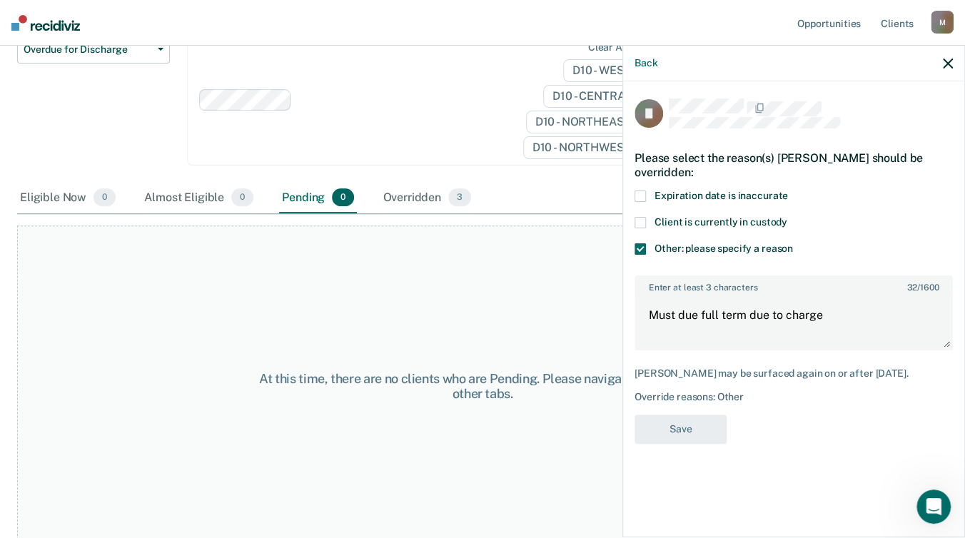
click at [399, 310] on div "At this time, there are no clients who are Pending. Please navigate to one of t…" at bounding box center [482, 386] width 931 height 321
click at [425, 198] on div "Overridden 3" at bounding box center [427, 198] width 94 height 31
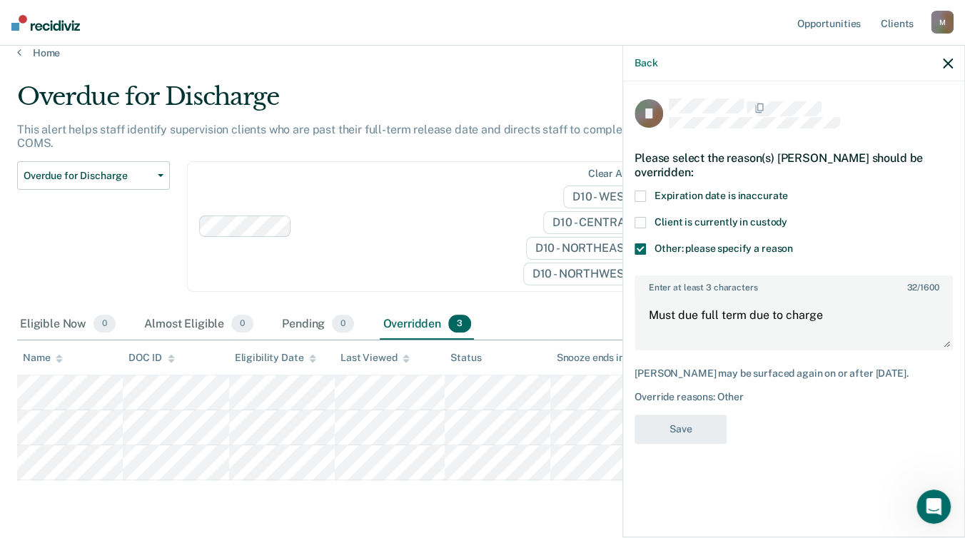
scroll to position [0, 0]
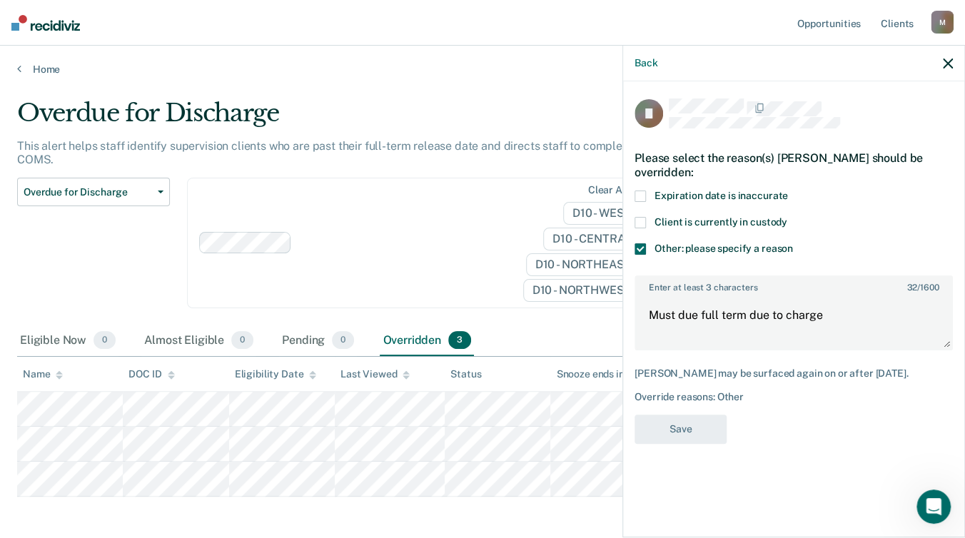
click at [949, 61] on icon "button" at bounding box center [948, 64] width 10 height 10
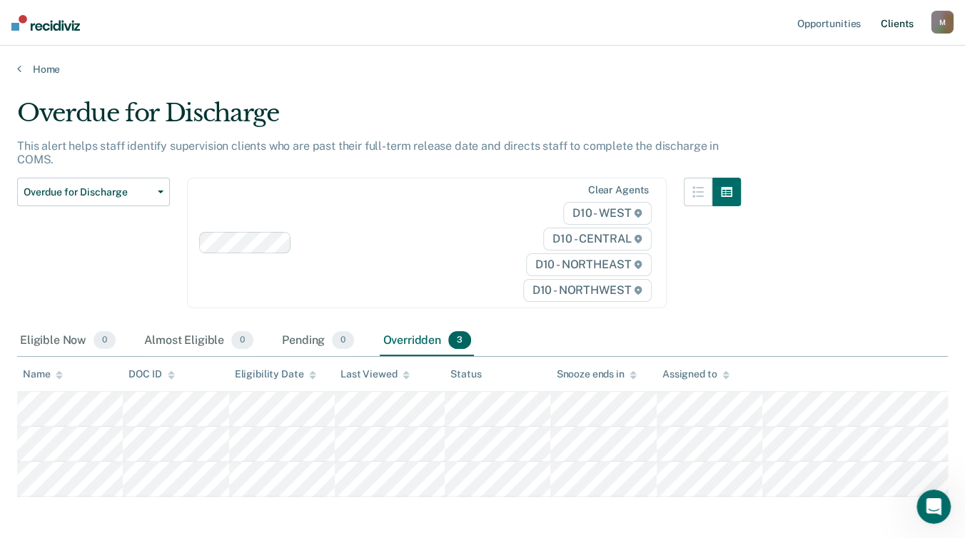
click at [897, 24] on link "Client s" at bounding box center [897, 23] width 39 height 46
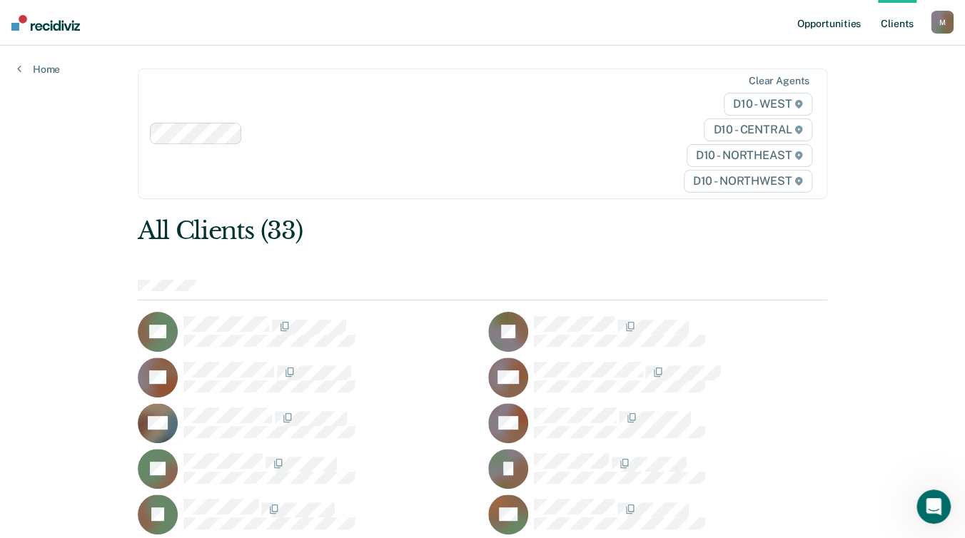
click at [847, 23] on link "Opportunities" at bounding box center [829, 23] width 69 height 46
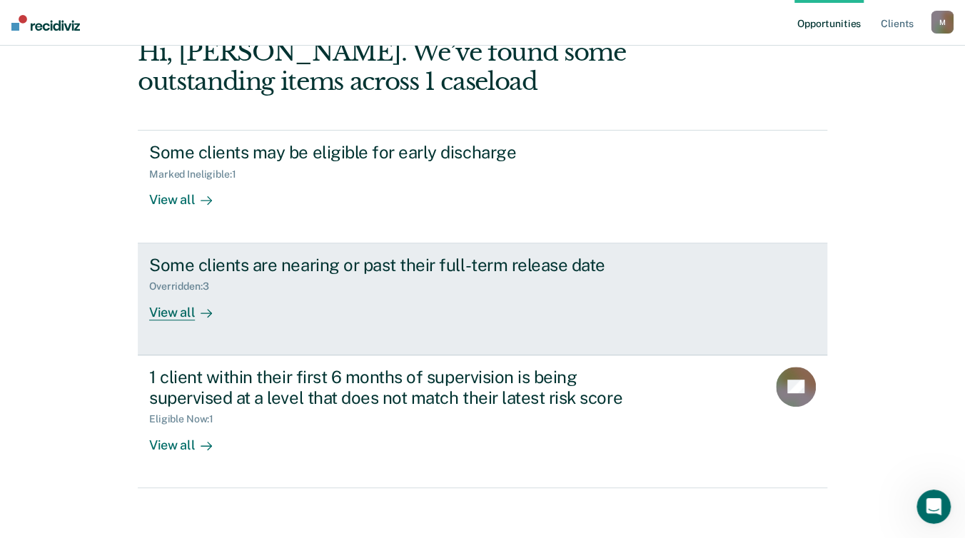
scroll to position [188, 0]
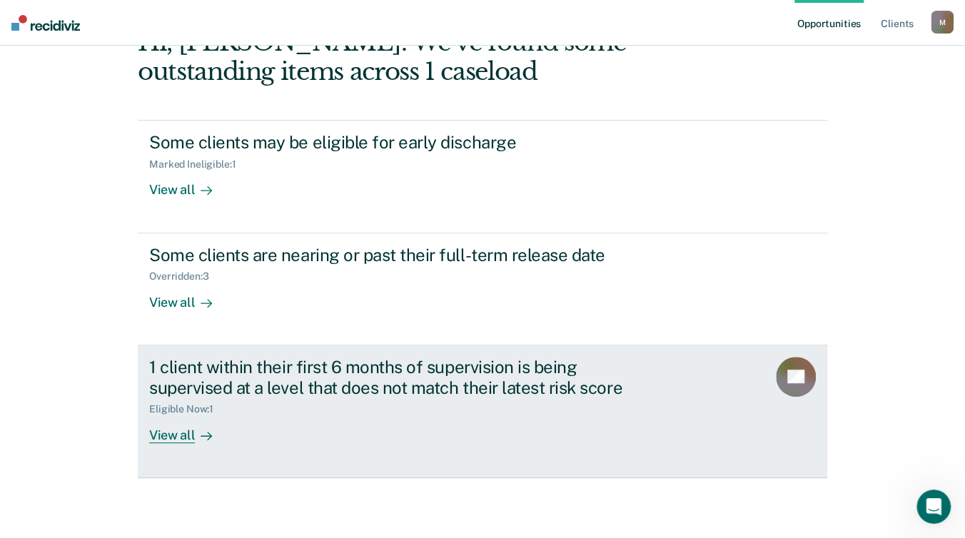
click at [178, 416] on div "View all" at bounding box center [189, 430] width 80 height 28
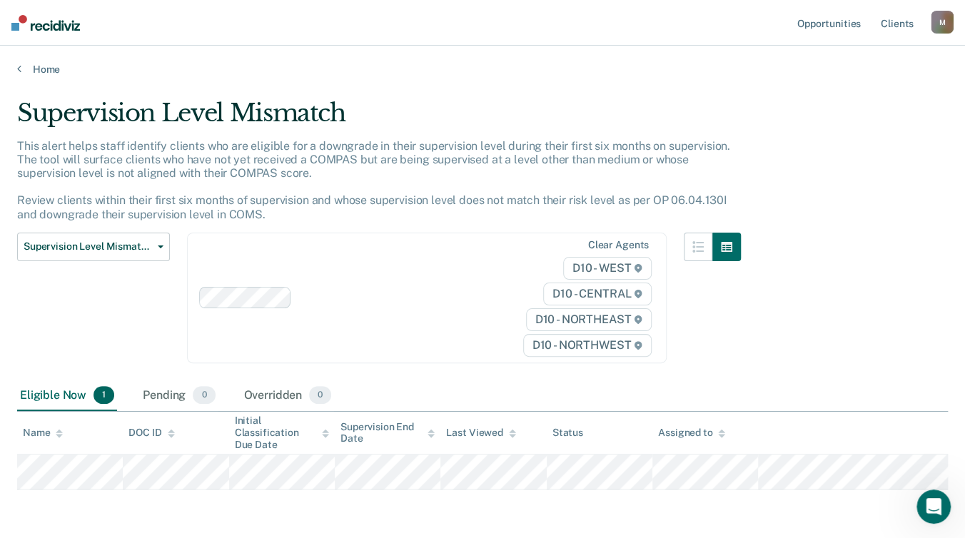
scroll to position [51, 0]
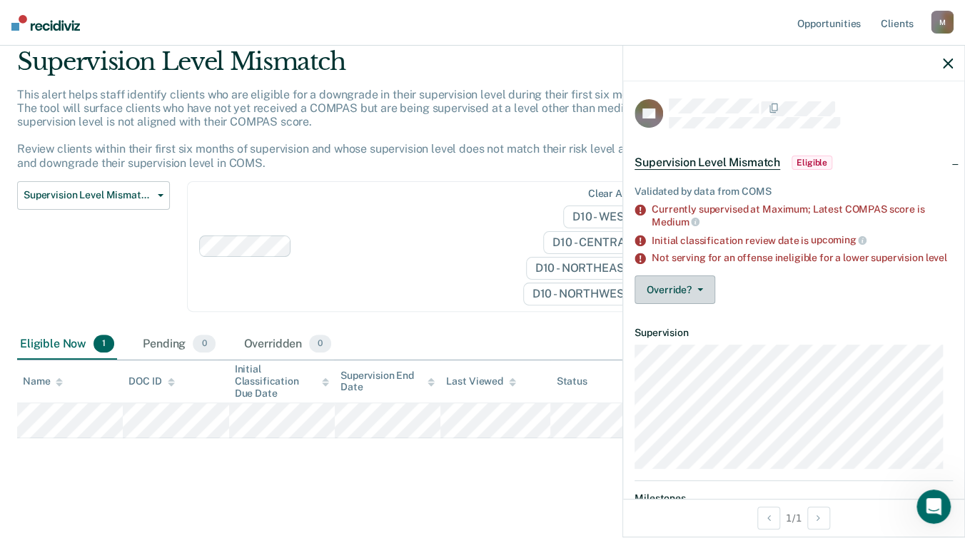
click at [683, 301] on button "Override?" at bounding box center [675, 290] width 81 height 29
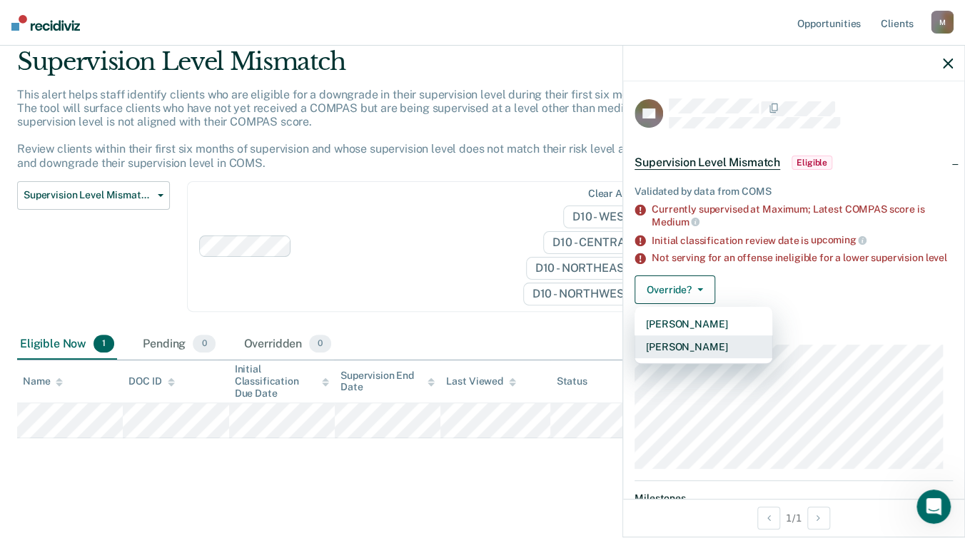
click at [682, 357] on button "[PERSON_NAME]" at bounding box center [704, 347] width 138 height 23
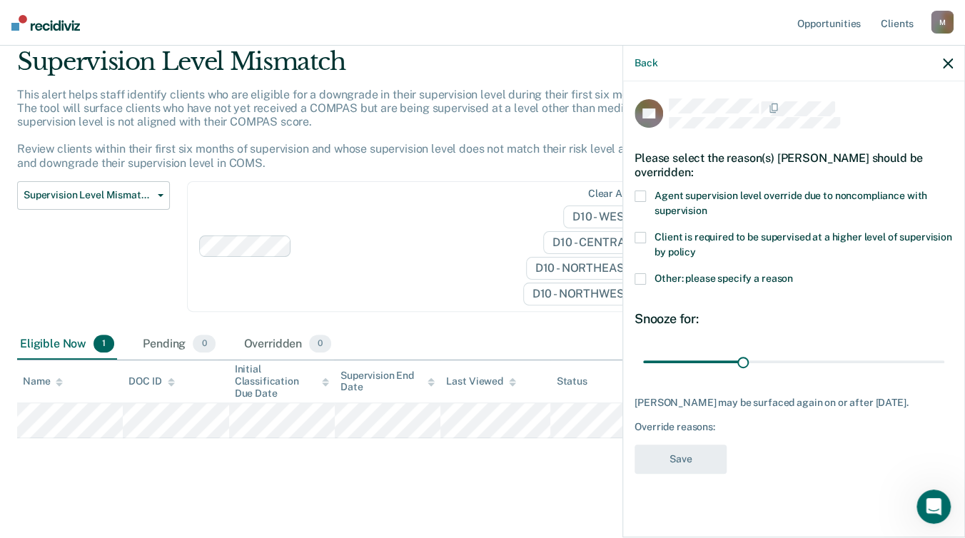
click at [645, 277] on span at bounding box center [640, 278] width 11 height 11
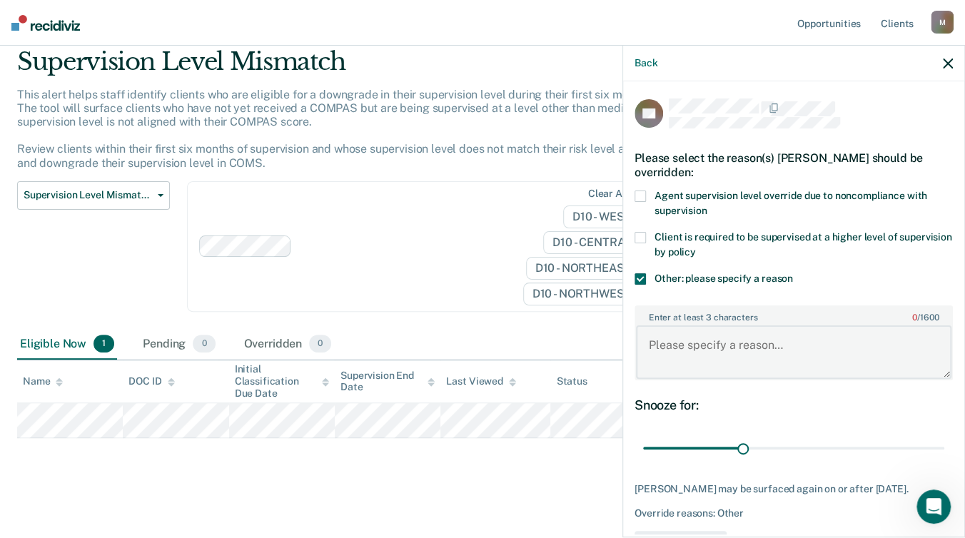
click at [653, 331] on textarea "Enter at least 3 characters 0 / 1600" at bounding box center [794, 352] width 316 height 53
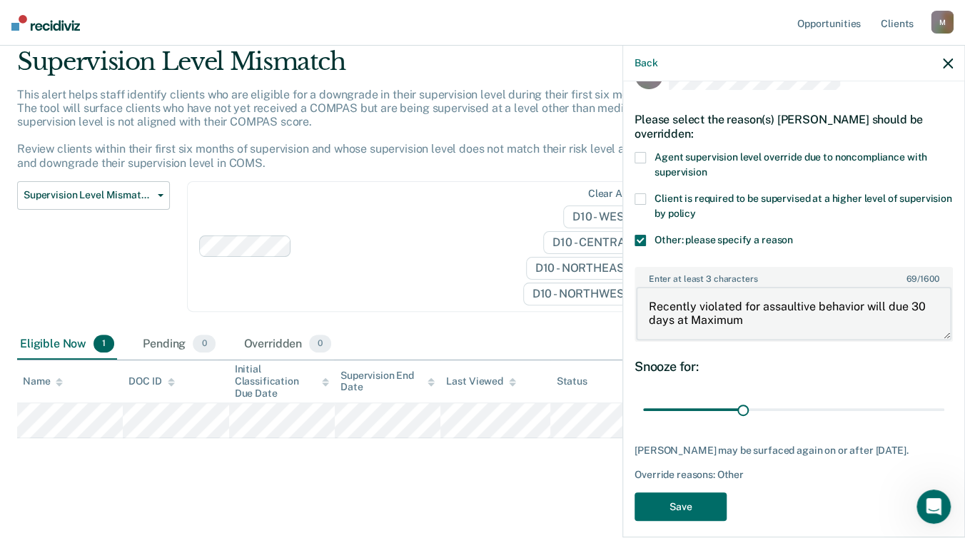
scroll to position [59, 0]
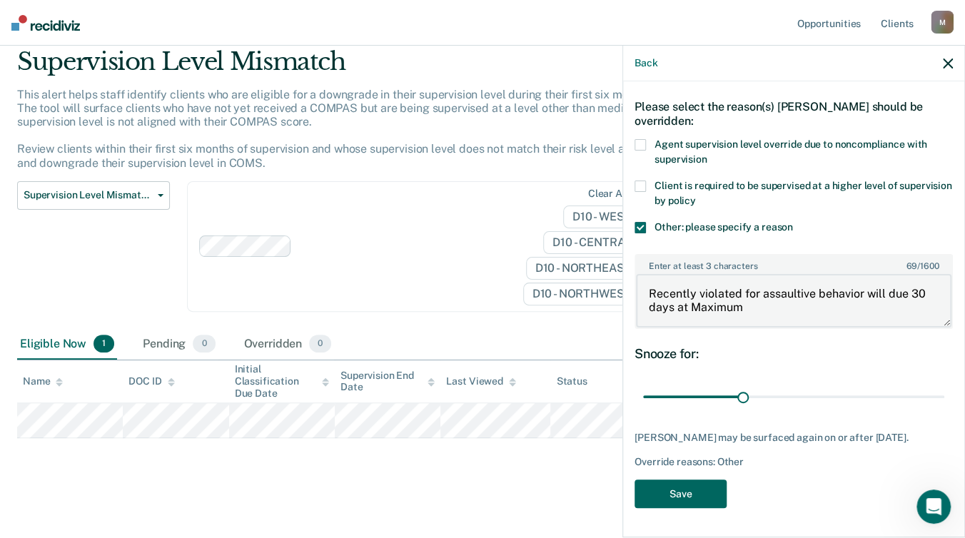
type textarea "Recently violated for assaultive behavior will due 30 days at Maximum"
click at [690, 498] on button "Save" at bounding box center [681, 494] width 92 height 29
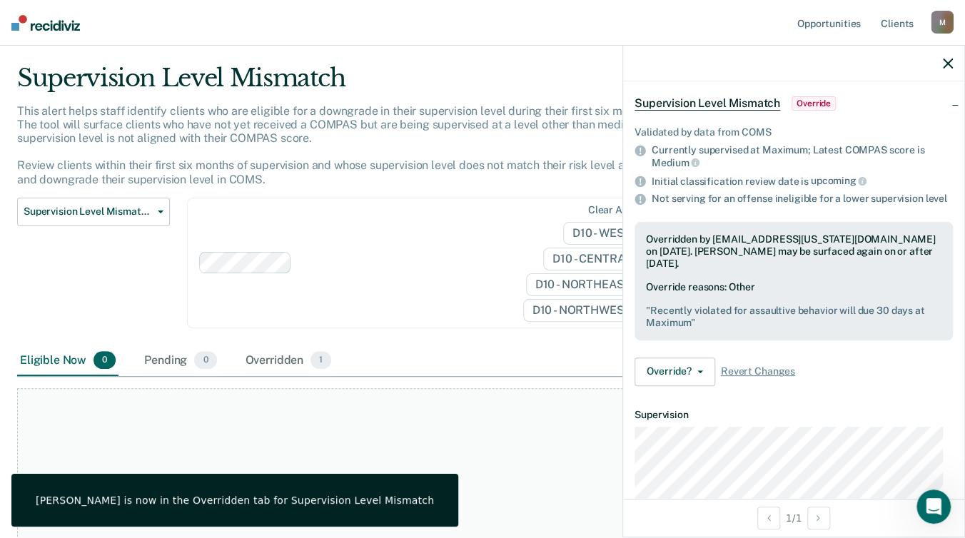
scroll to position [0, 0]
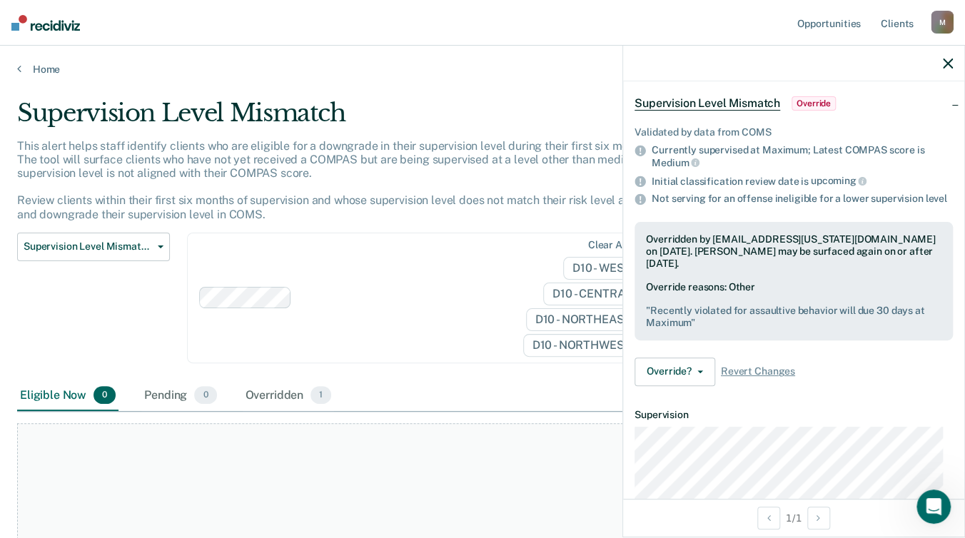
click at [396, 321] on div "Clear agents D10 - WEST D10 - CENTRAL D10 - NORTHEAST D10 - NORTHWEST" at bounding box center [427, 298] width 480 height 131
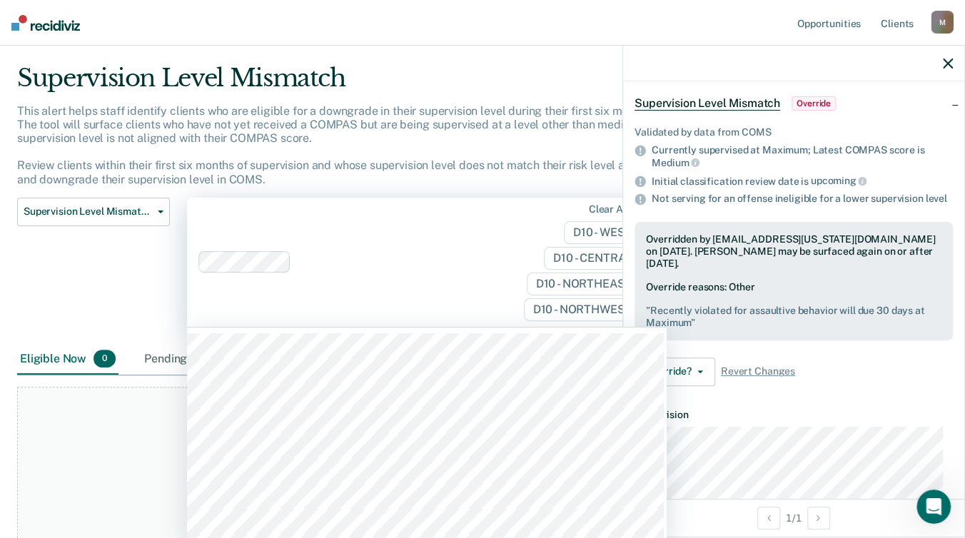
scroll to position [39, 0]
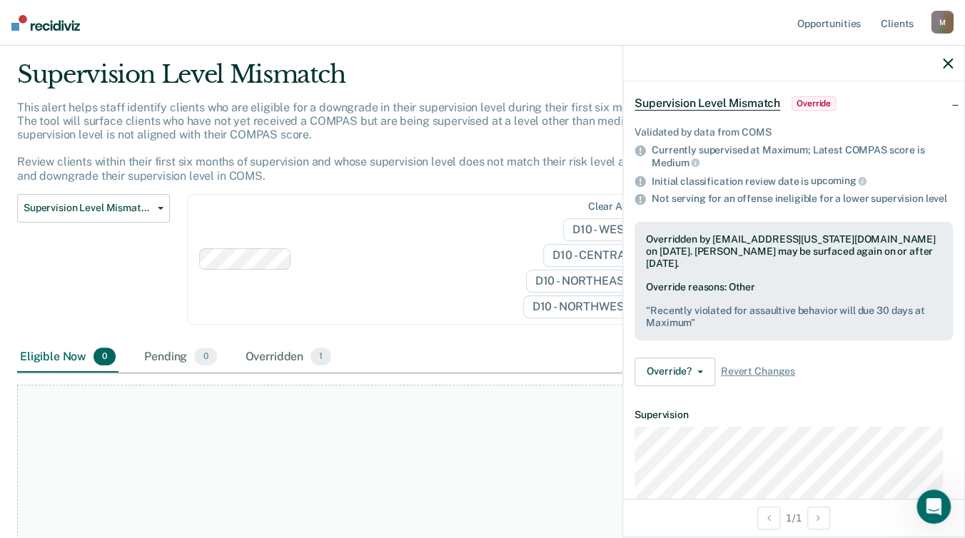
click at [51, 277] on div "Supervision Level Mismatch Classification Review Early Discharge Minimum Teleph…" at bounding box center [93, 268] width 153 height 148
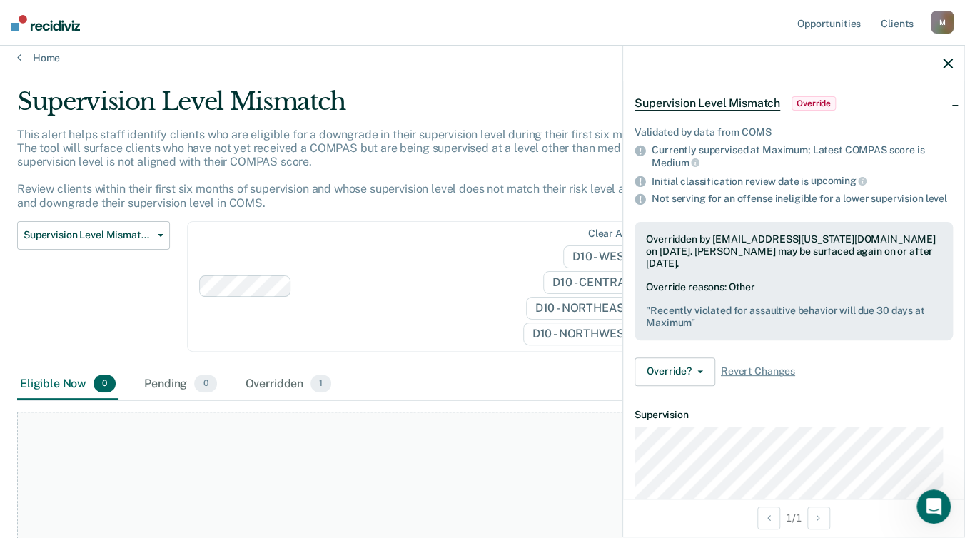
scroll to position [0, 0]
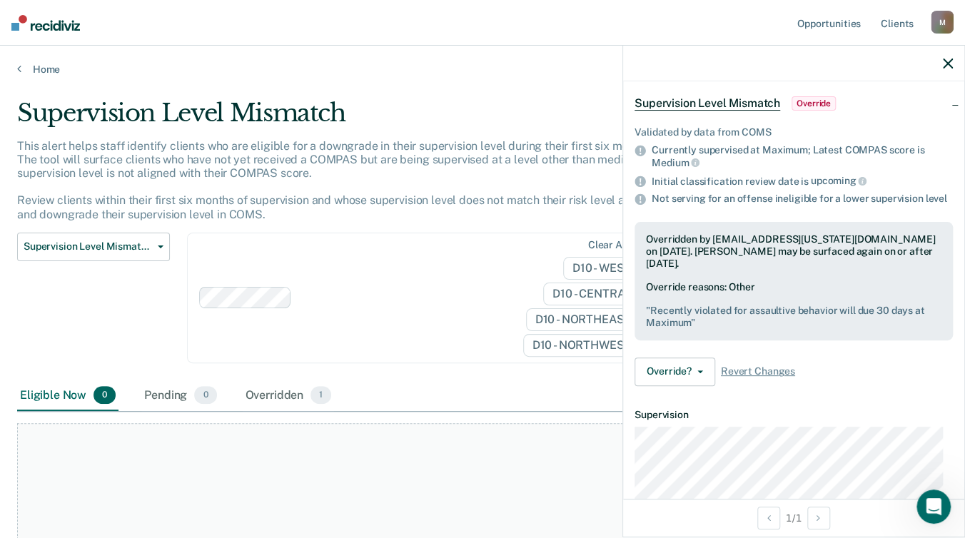
click at [948, 64] on icon "button" at bounding box center [948, 64] width 10 height 10
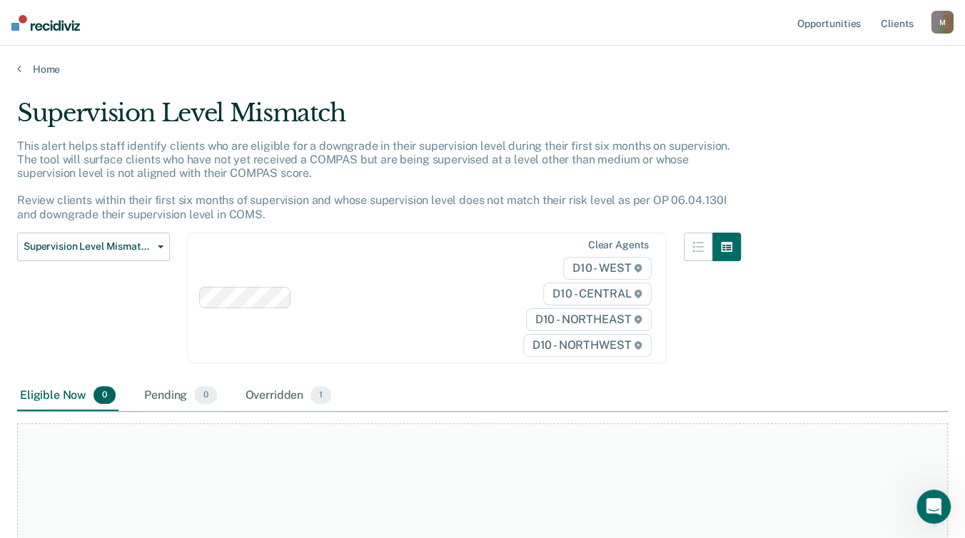
click at [740, 125] on div "Supervision Level Mismatch" at bounding box center [379, 119] width 724 height 41
click at [815, 20] on link "Opportunities" at bounding box center [829, 23] width 69 height 46
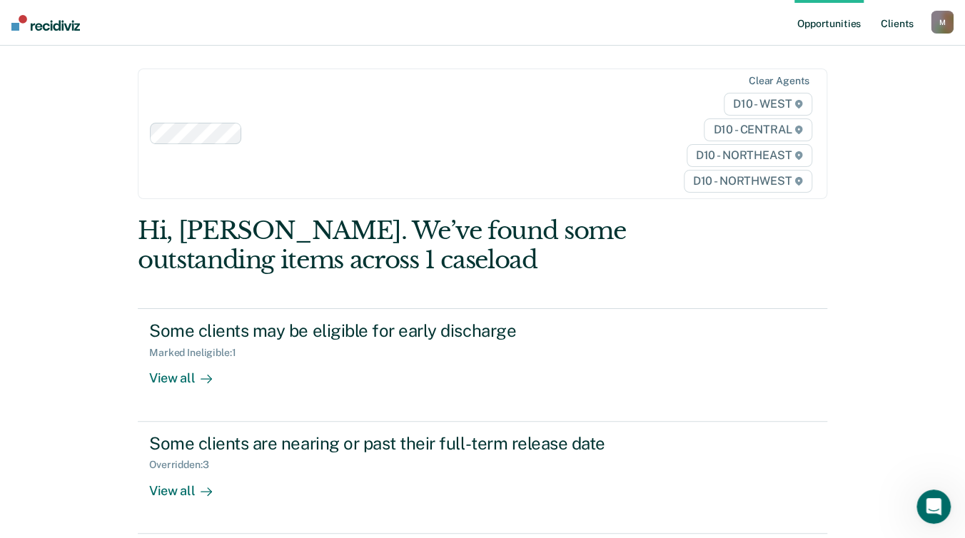
click at [900, 20] on link "Client s" at bounding box center [897, 23] width 39 height 46
